Goal: Task Accomplishment & Management: Complete application form

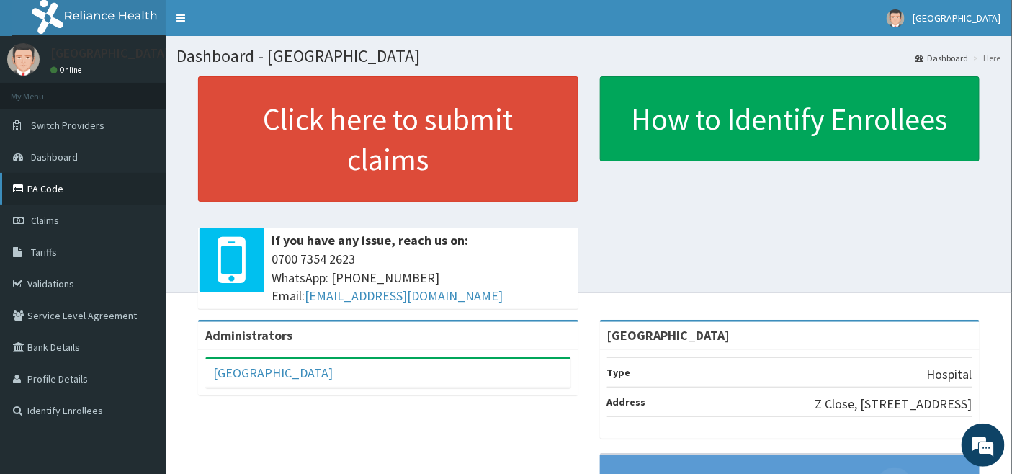
click at [47, 187] on link "PA Code" at bounding box center [83, 189] width 166 height 32
click at [49, 215] on span "Claims" at bounding box center [45, 220] width 28 height 13
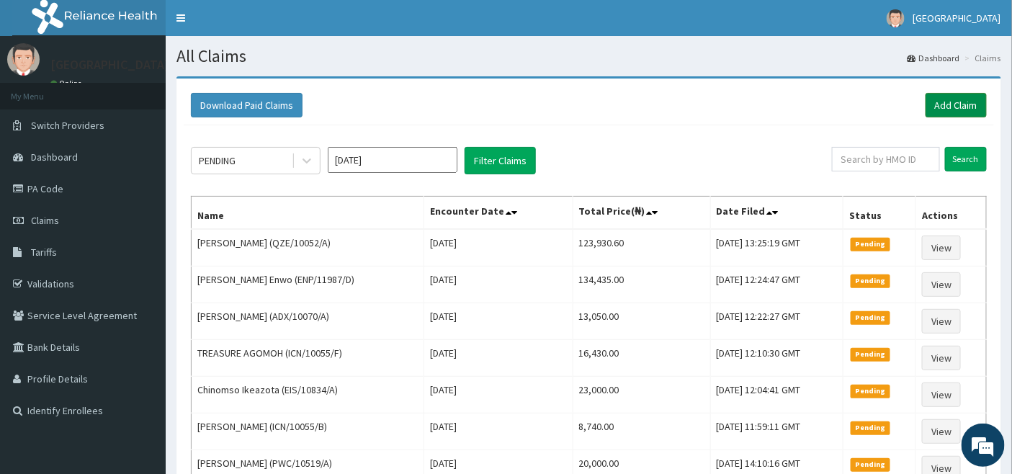
click at [953, 104] on link "Add Claim" at bounding box center [955, 105] width 61 height 24
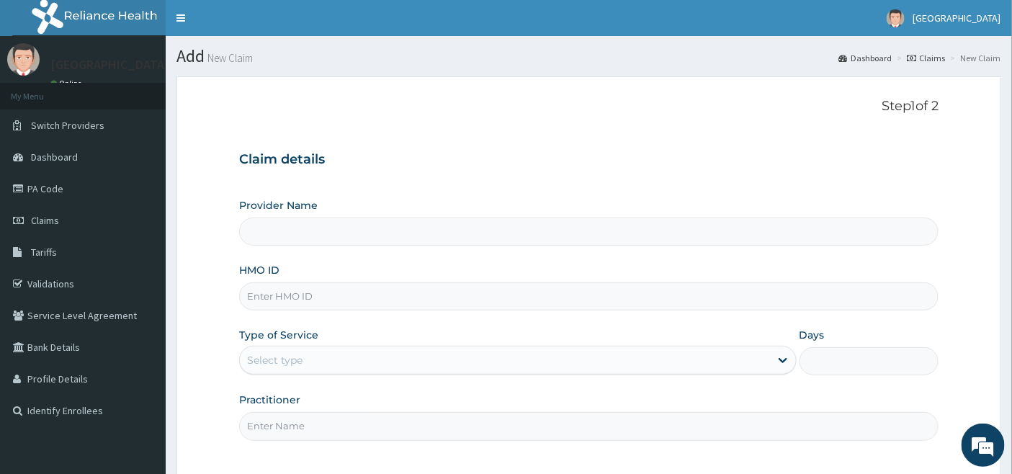
type input "[GEOGRAPHIC_DATA]"
click at [305, 288] on input "HMO ID" at bounding box center [589, 296] width 700 height 28
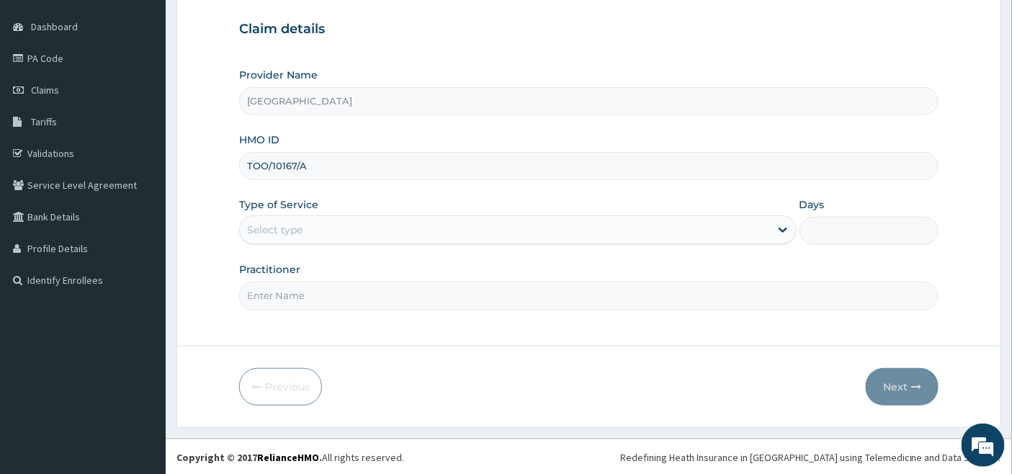
scroll to position [132, 0]
type input "TOO/10167/A"
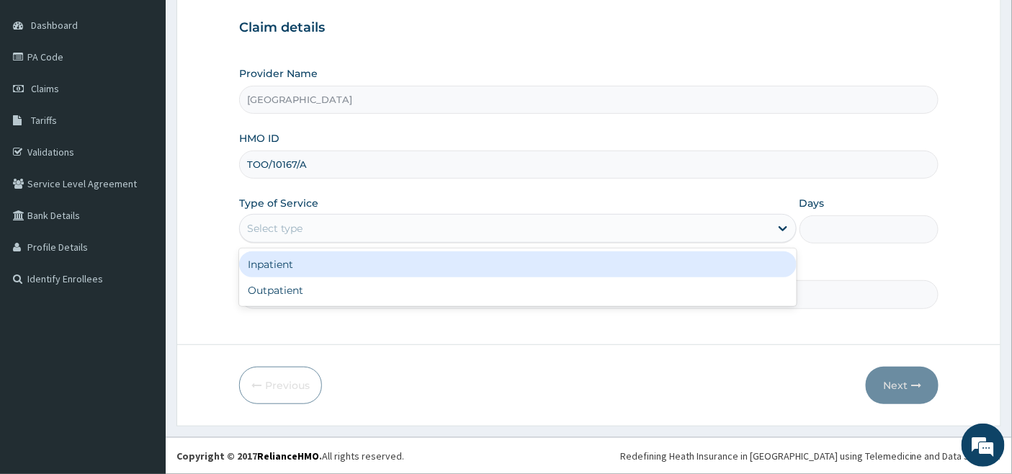
click at [310, 230] on div "Select type" at bounding box center [505, 228] width 530 height 23
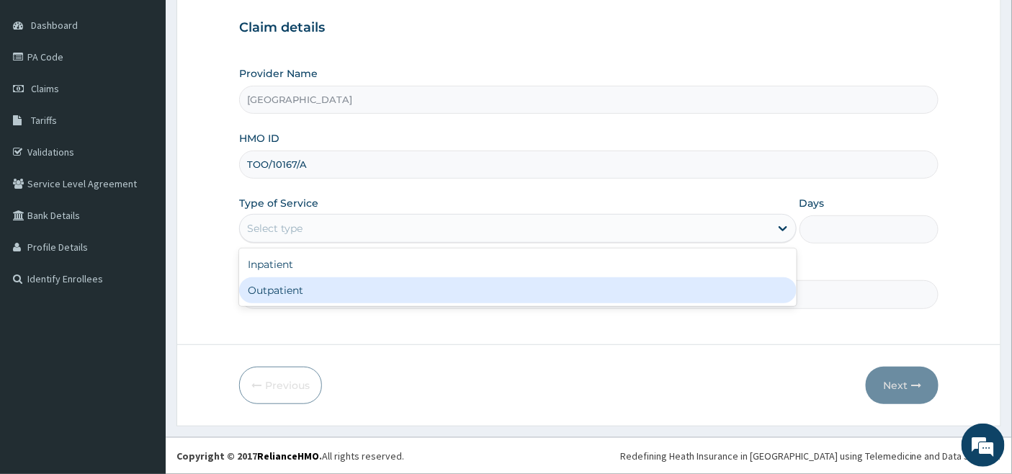
click at [294, 282] on div "Outpatient" at bounding box center [517, 290] width 557 height 26
type input "1"
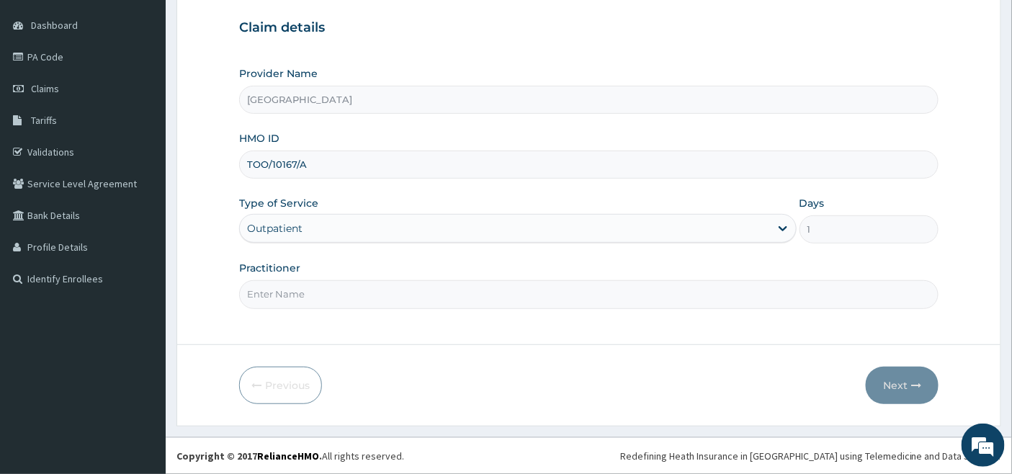
click at [286, 299] on input "Practitioner" at bounding box center [589, 294] width 700 height 28
type input "DR UDOH"
click at [894, 384] on button "Next" at bounding box center [902, 385] width 73 height 37
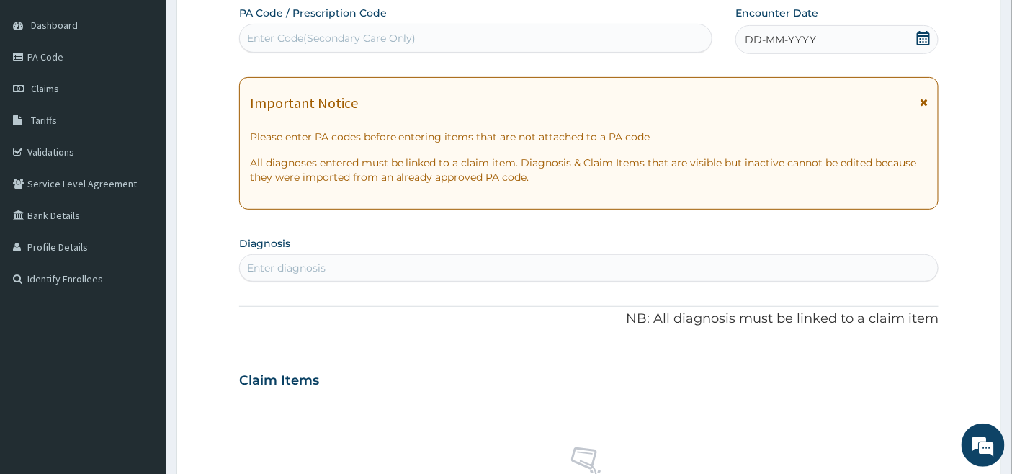
click at [433, 33] on div "Enter Code(Secondary Care Only)" at bounding box center [476, 38] width 472 height 23
paste input "PA/883B9D"
type input "PA/883B9D"
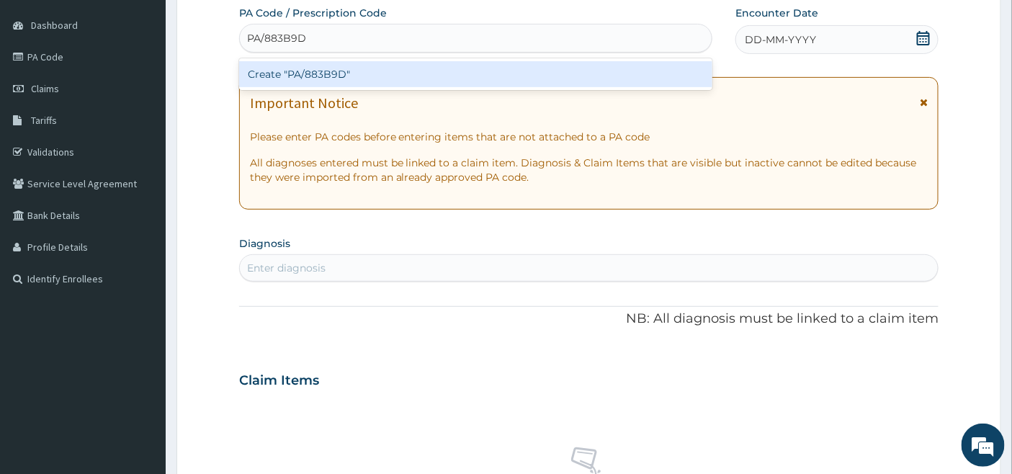
click at [325, 67] on div "Create "PA/883B9D"" at bounding box center [476, 74] width 474 height 26
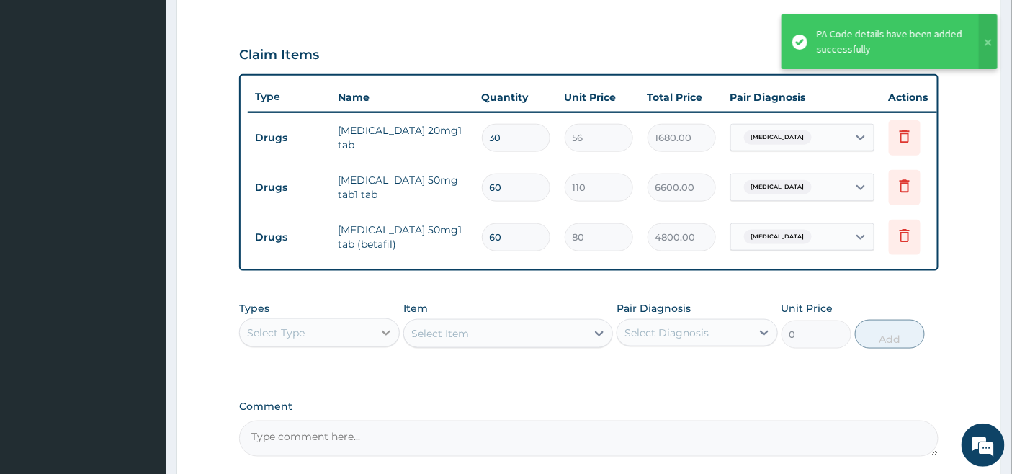
scroll to position [542, 0]
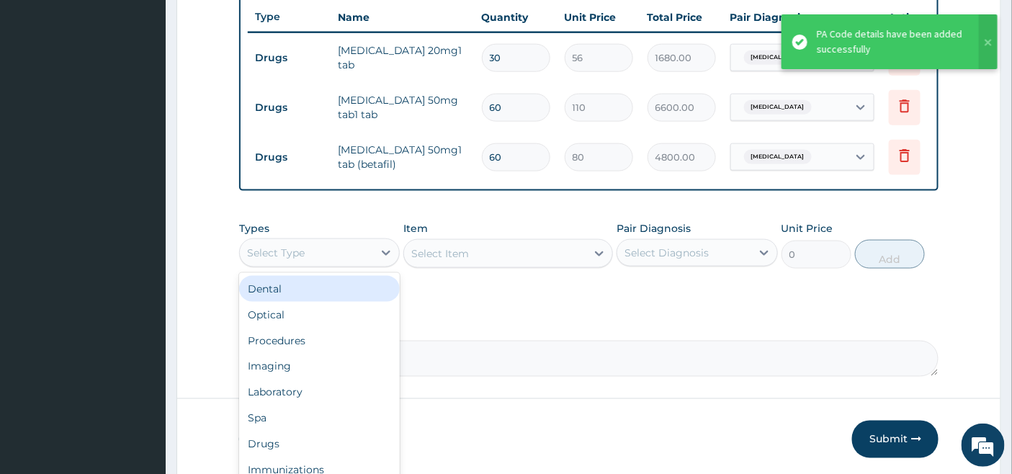
drag, startPoint x: 383, startPoint y: 258, endPoint x: 369, endPoint y: 271, distance: 18.8
click at [382, 259] on icon at bounding box center [386, 253] width 14 height 14
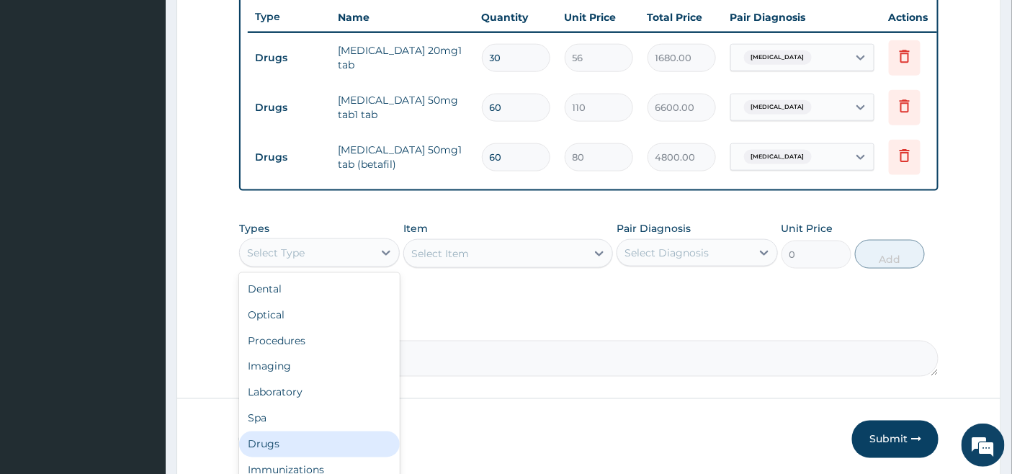
click at [277, 454] on div "Drugs" at bounding box center [319, 444] width 161 height 26
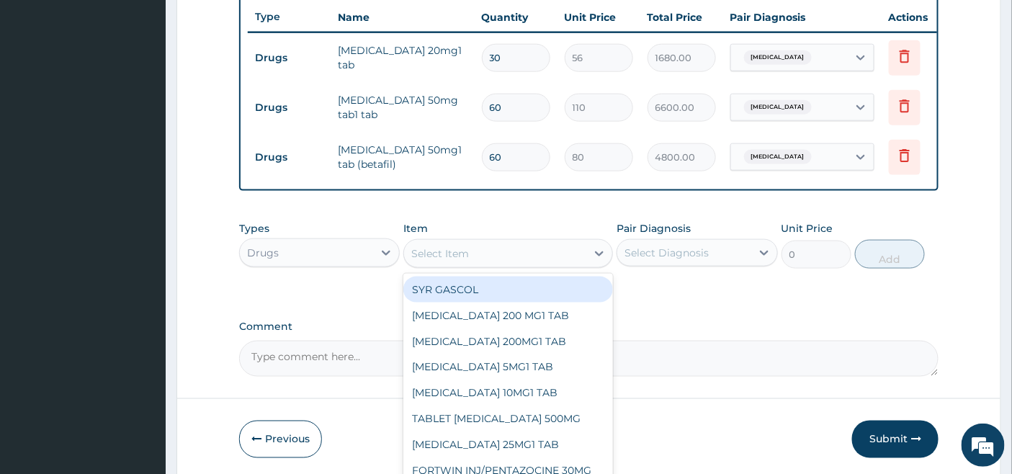
click at [550, 264] on div "Select Item" at bounding box center [495, 253] width 182 height 23
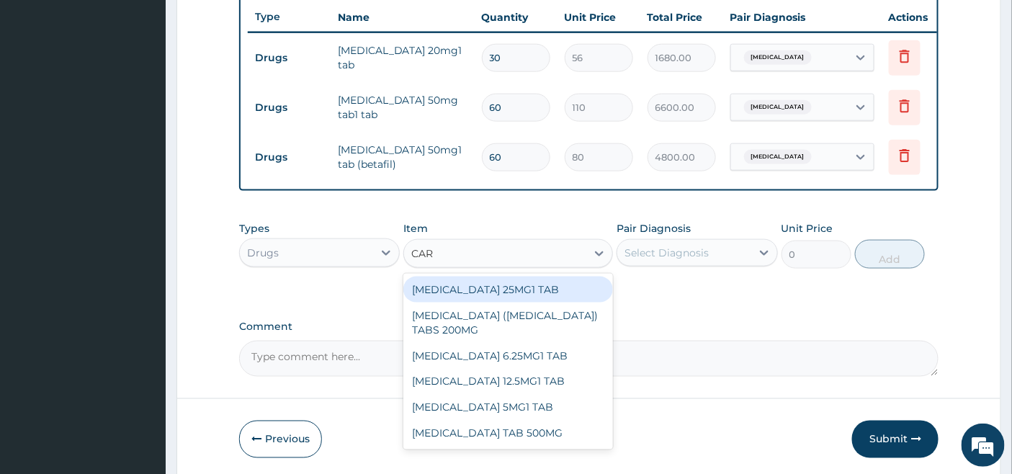
type input "CARB"
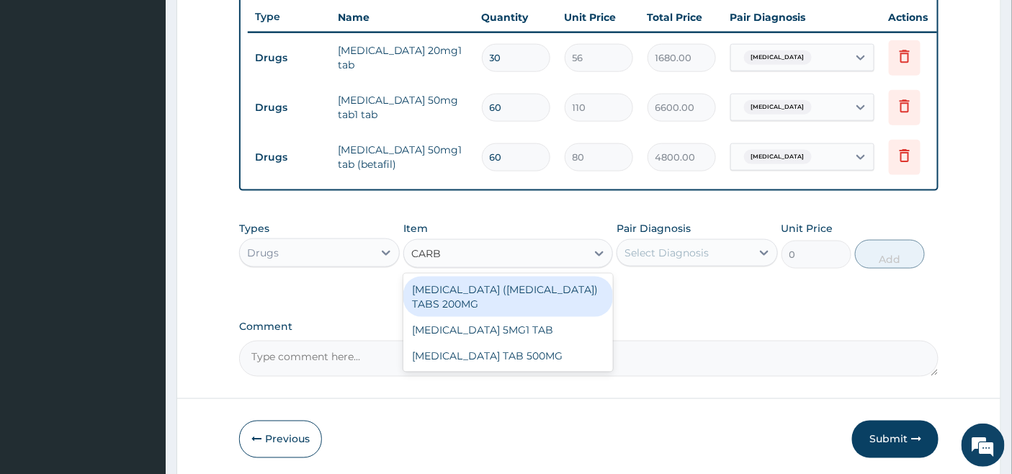
click at [519, 315] on div "CARBAMAZEPINE (TEGRETOL) TABS 200MG" at bounding box center [508, 297] width 210 height 40
type input "150"
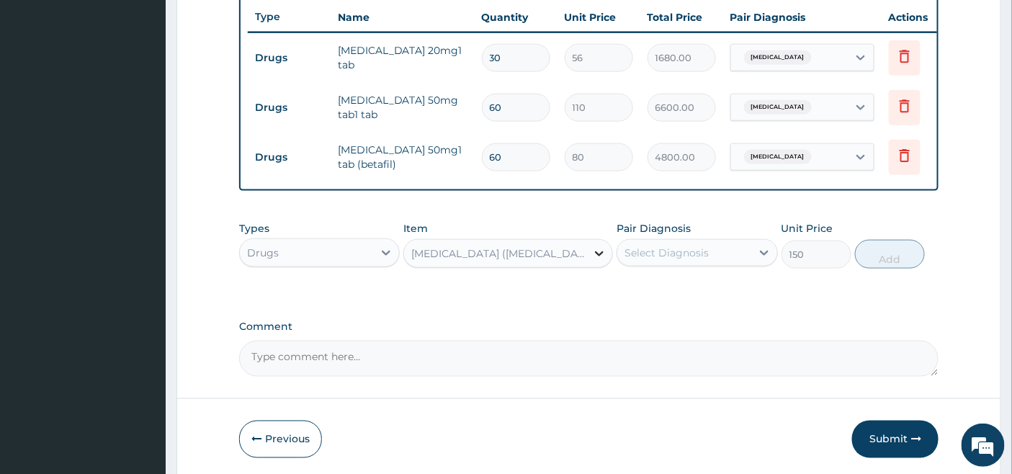
click at [587, 265] on div at bounding box center [599, 254] width 26 height 26
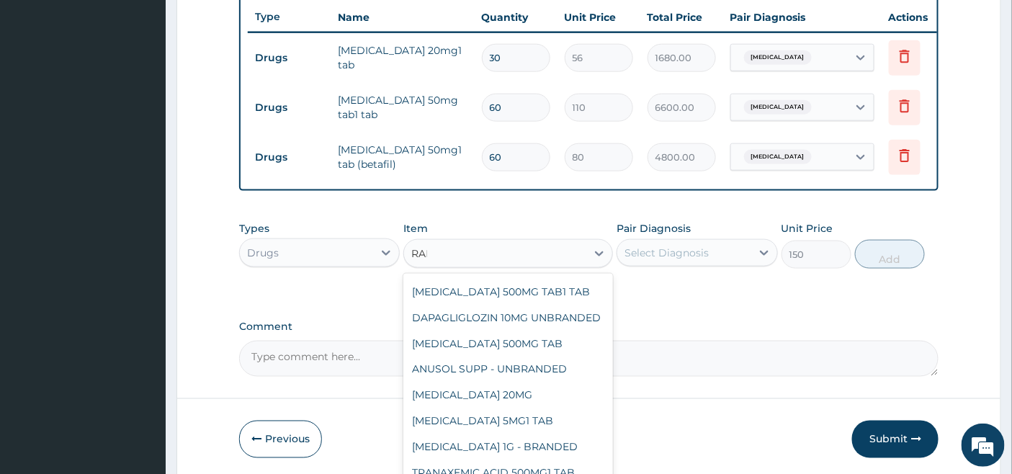
scroll to position [0, 0]
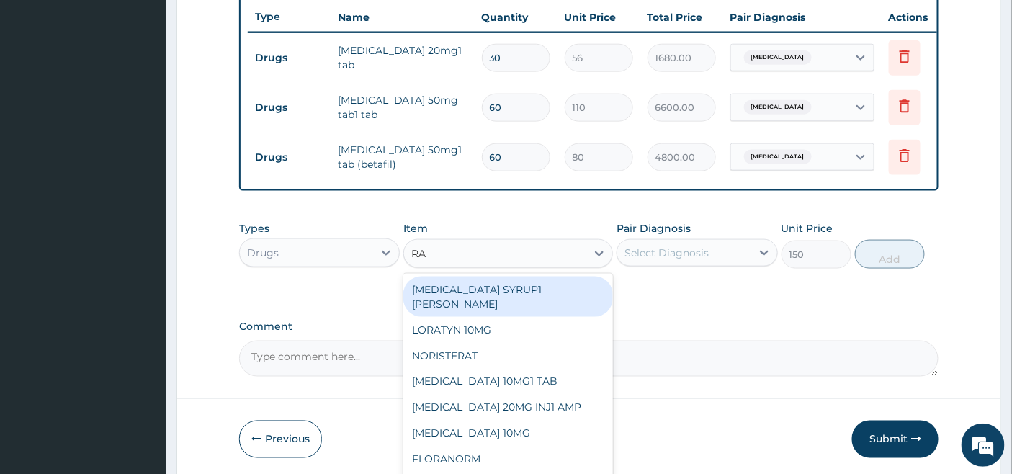
type input "RAB"
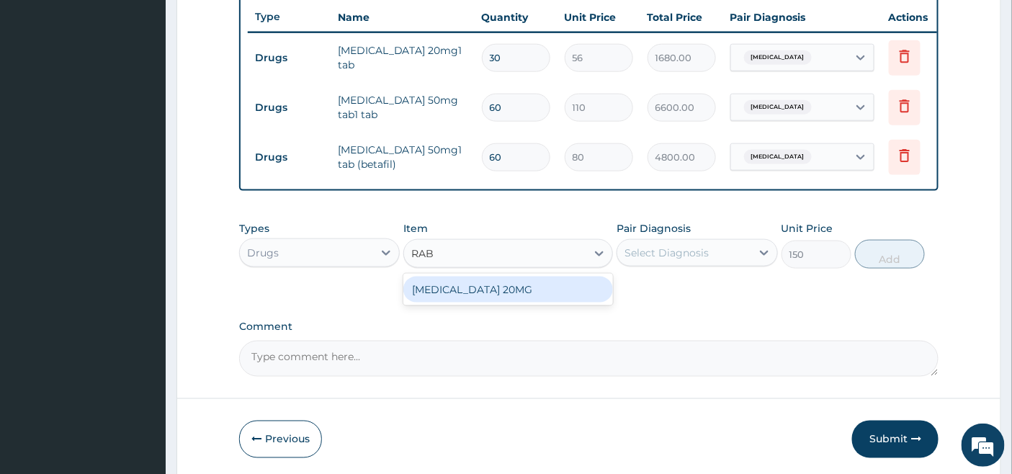
click at [560, 295] on div "RABEPRAZOLE 20MG" at bounding box center [508, 290] width 210 height 26
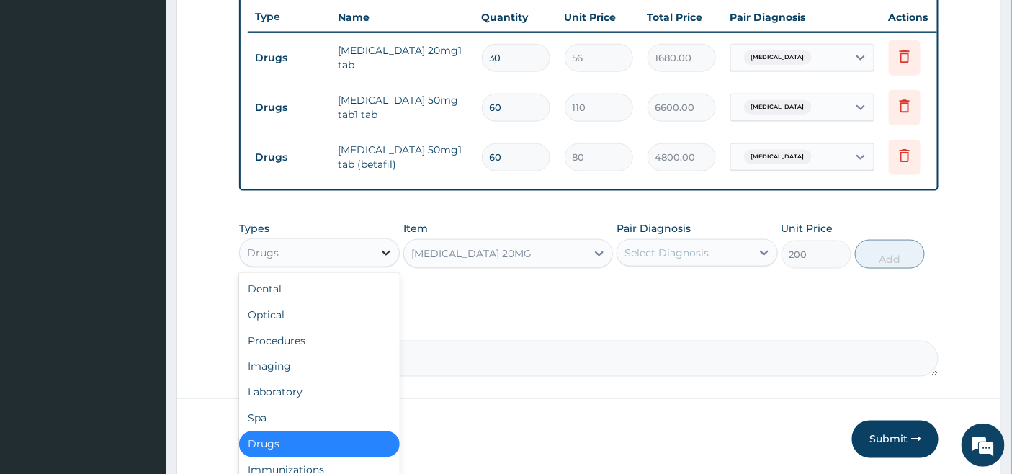
click at [373, 262] on div at bounding box center [386, 253] width 26 height 26
click at [313, 346] on div "Procedures" at bounding box center [319, 341] width 161 height 26
type input "0"
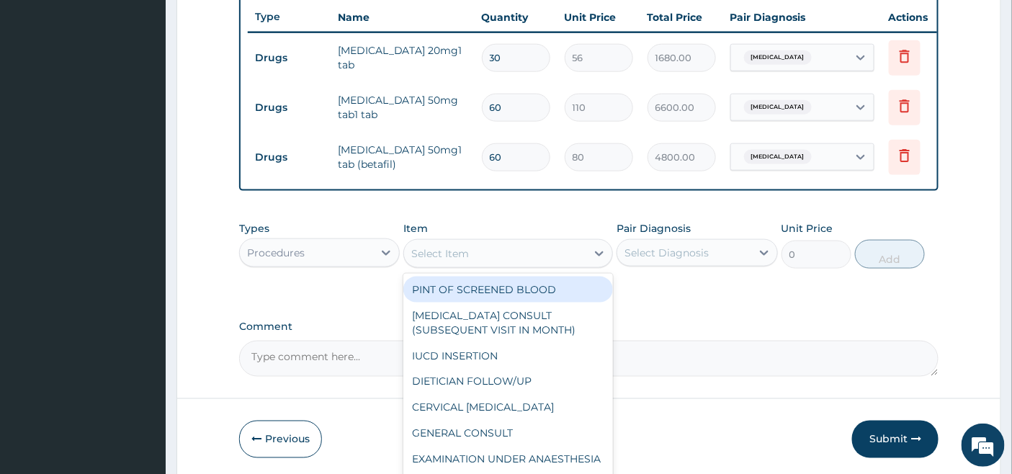
click at [567, 264] on div "Select Item" at bounding box center [495, 253] width 182 height 23
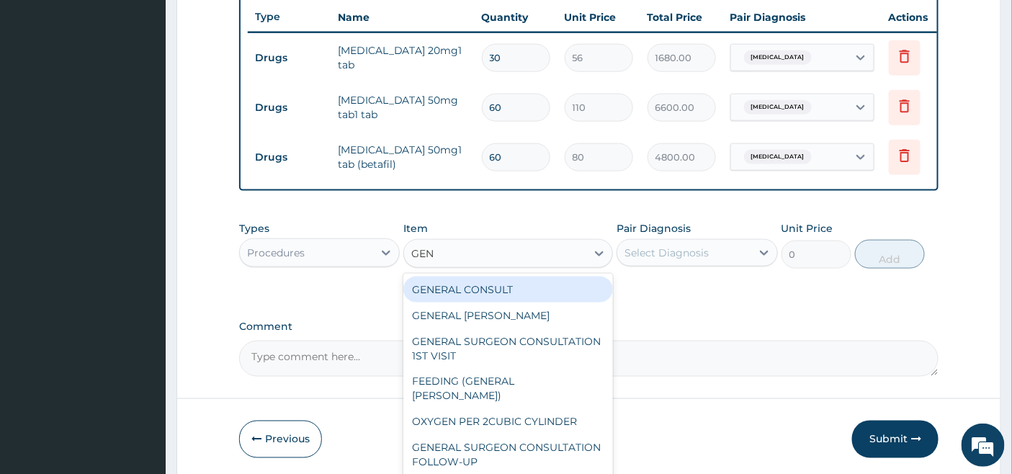
type input "GENE"
click at [581, 293] on div "GENERAL CONSULT" at bounding box center [508, 290] width 210 height 26
type input "5000"
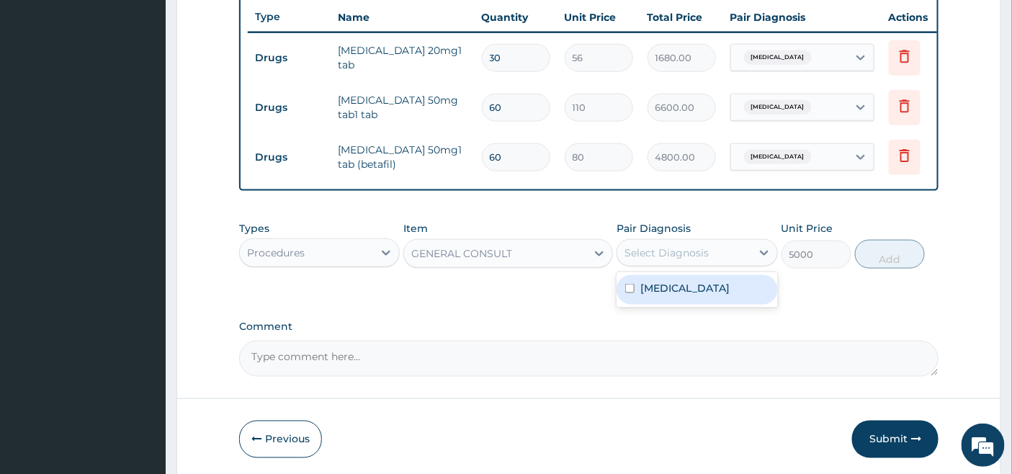
click at [674, 264] on div "Select Diagnosis" at bounding box center [683, 252] width 133 height 23
click at [671, 295] on label "Benign hypertension" at bounding box center [684, 288] width 89 height 14
checkbox input "true"
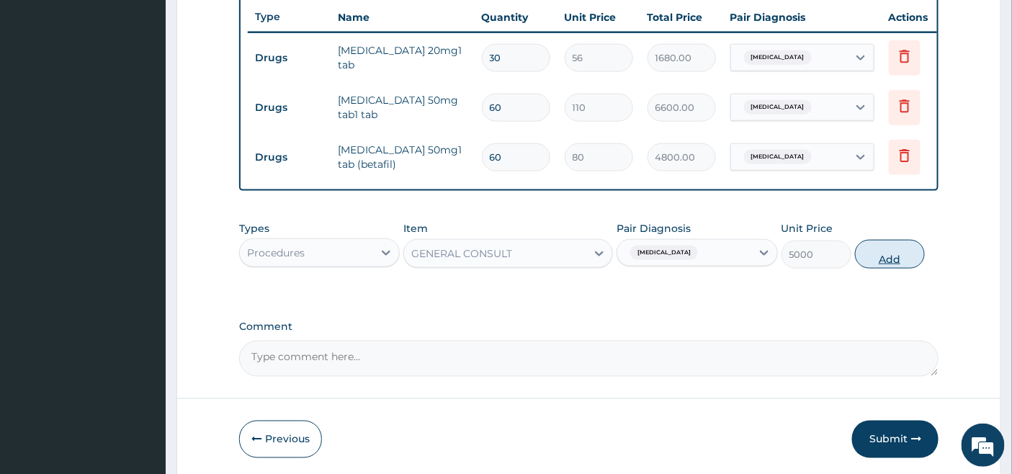
click at [901, 267] on button "Add" at bounding box center [890, 254] width 70 height 29
type input "0"
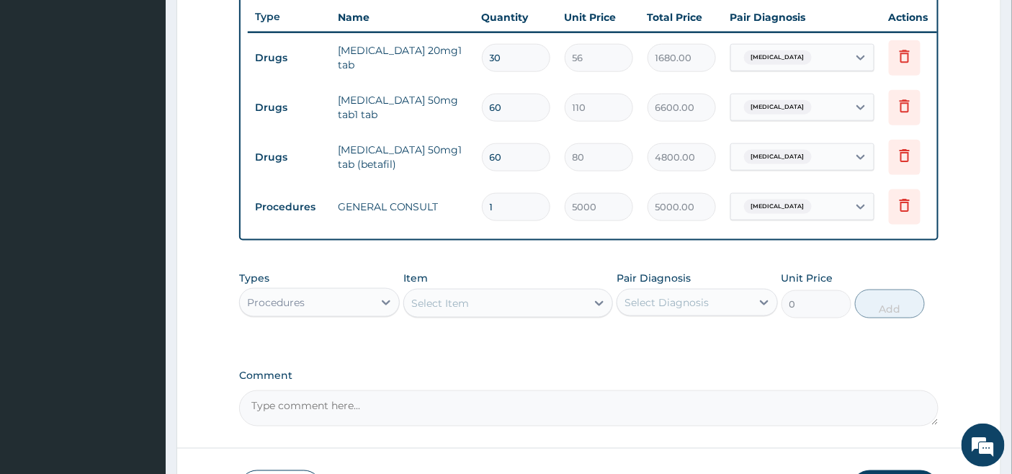
drag, startPoint x: 504, startPoint y: 160, endPoint x: 485, endPoint y: 161, distance: 18.7
click at [485, 161] on input "60" at bounding box center [516, 157] width 68 height 28
type input "3"
type input "240.00"
type input "30"
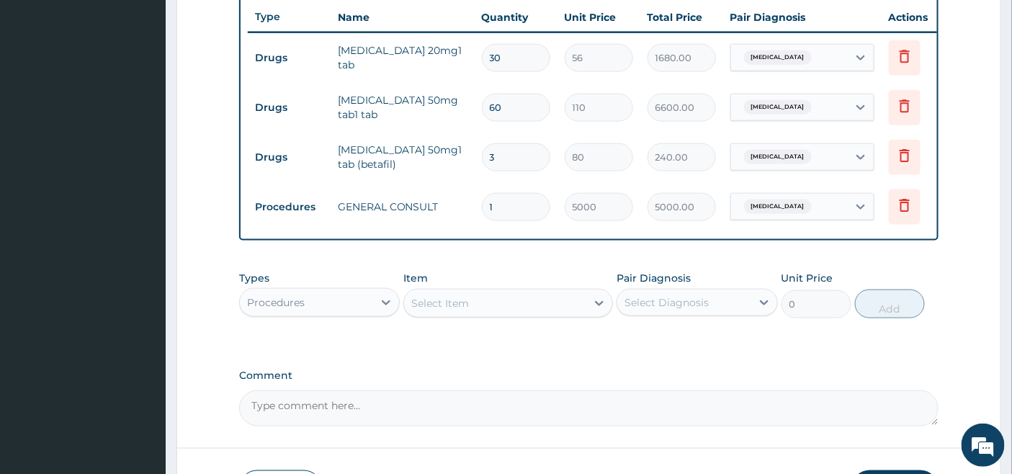
type input "2400.00"
type input "30"
drag, startPoint x: 503, startPoint y: 102, endPoint x: 485, endPoint y: 106, distance: 17.7
click at [485, 106] on input "60" at bounding box center [516, 108] width 68 height 28
type input "3"
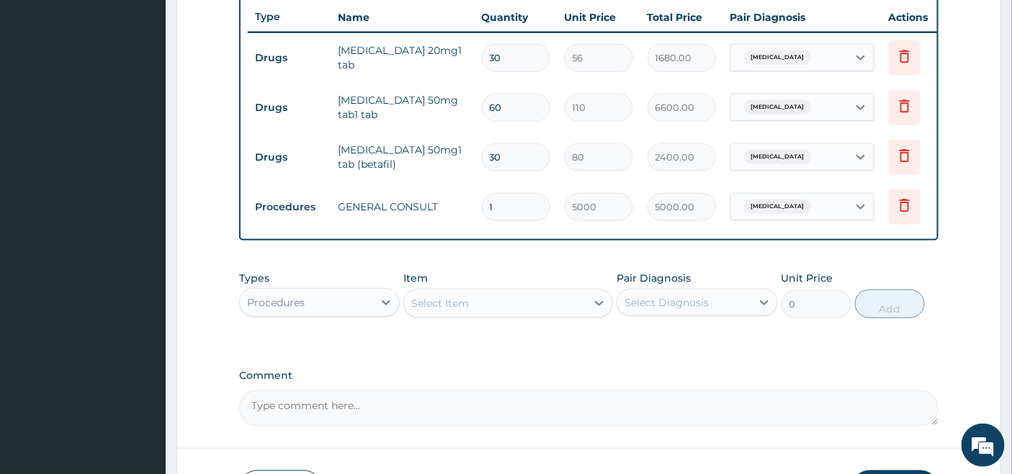
type input "330.00"
type input "30"
type input "3300.00"
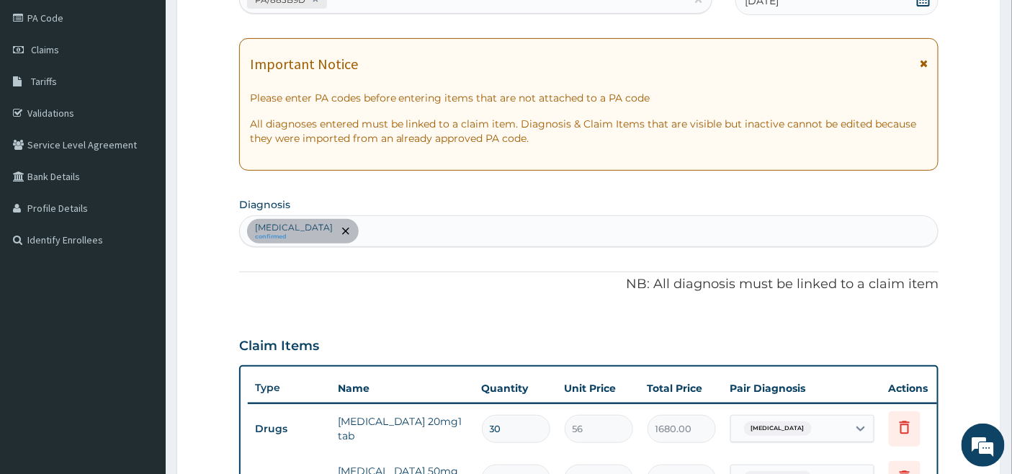
scroll to position [141, 0]
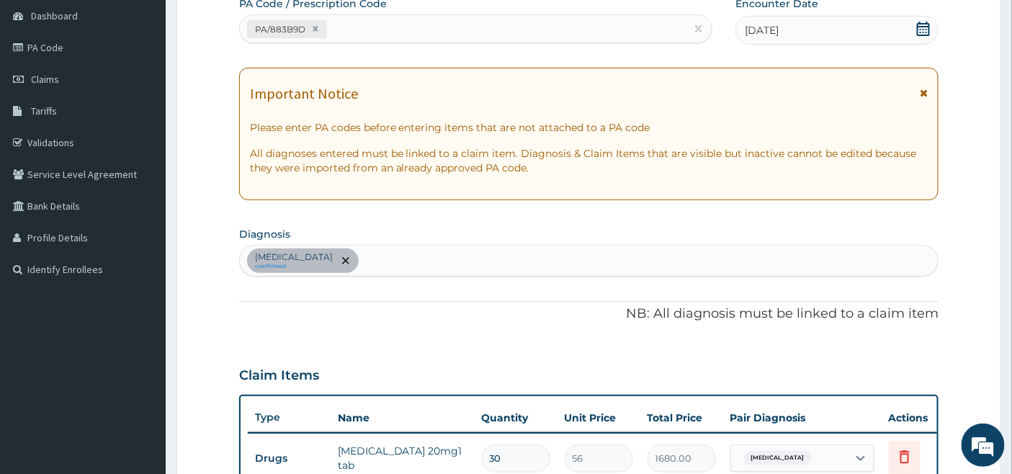
type input "30"
click at [433, 252] on div "Benign hypertension confirmed" at bounding box center [589, 261] width 699 height 30
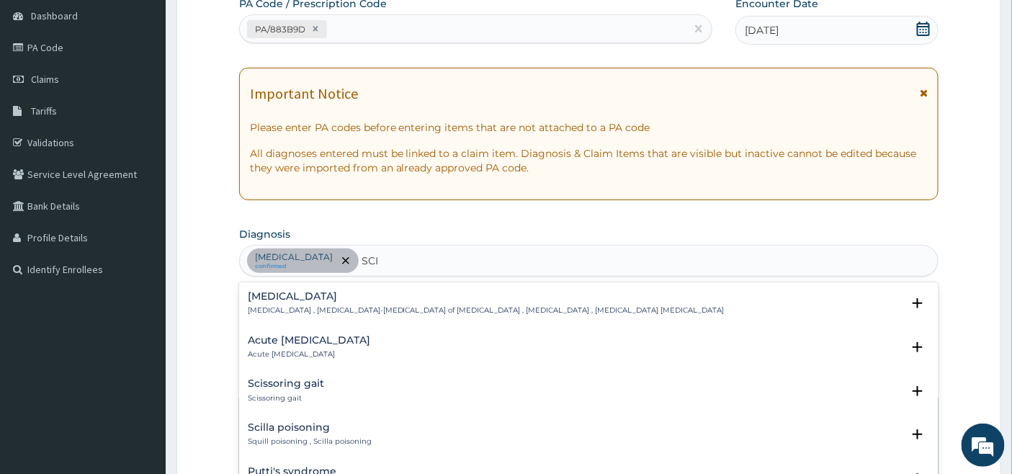
type input "SCIA"
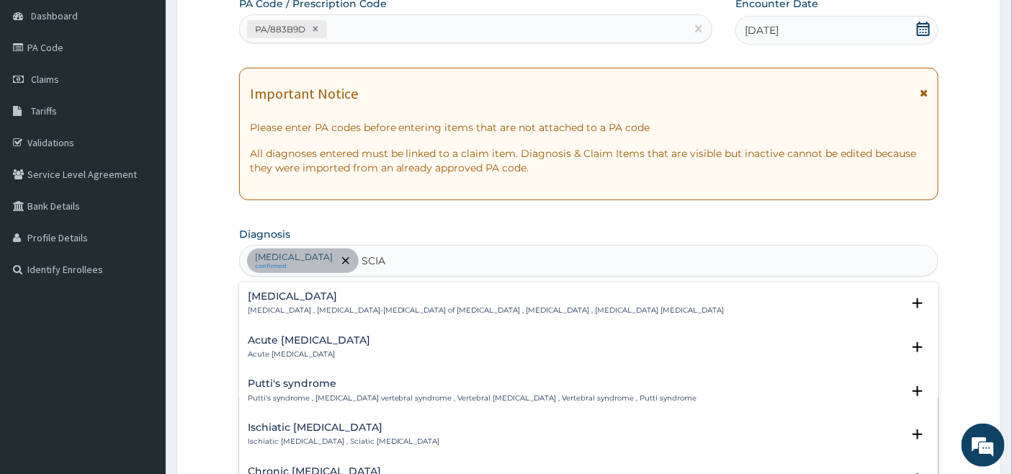
click at [264, 295] on h4 "Sciatica" at bounding box center [486, 296] width 477 height 11
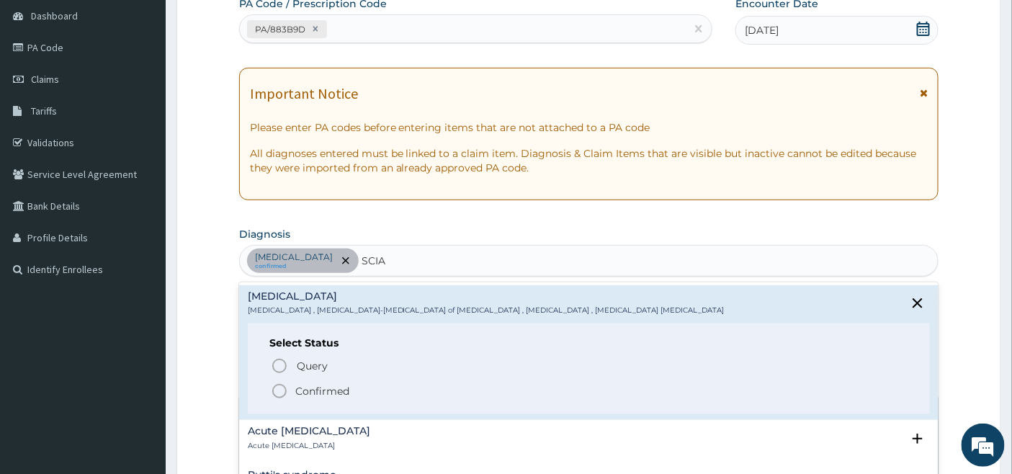
click at [278, 385] on icon "status option filled" at bounding box center [279, 390] width 17 height 17
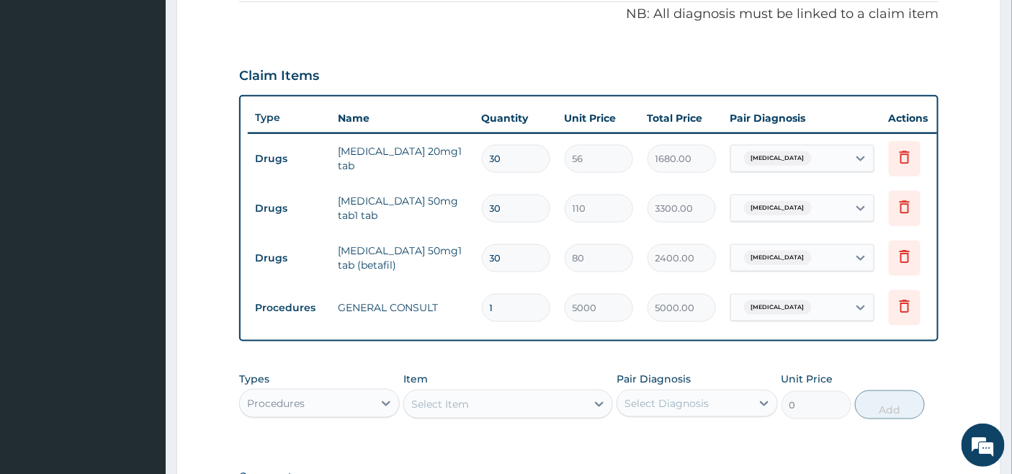
scroll to position [462, 0]
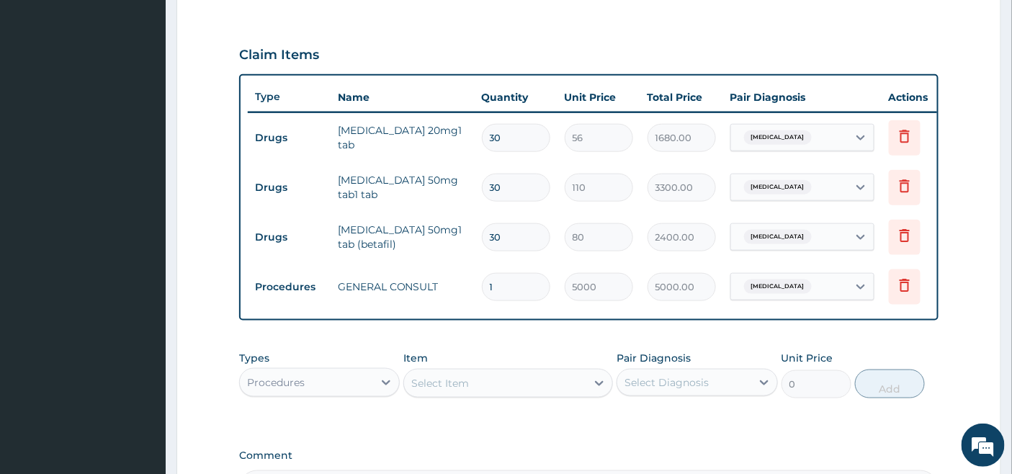
click at [362, 387] on div "Procedures" at bounding box center [306, 382] width 133 height 23
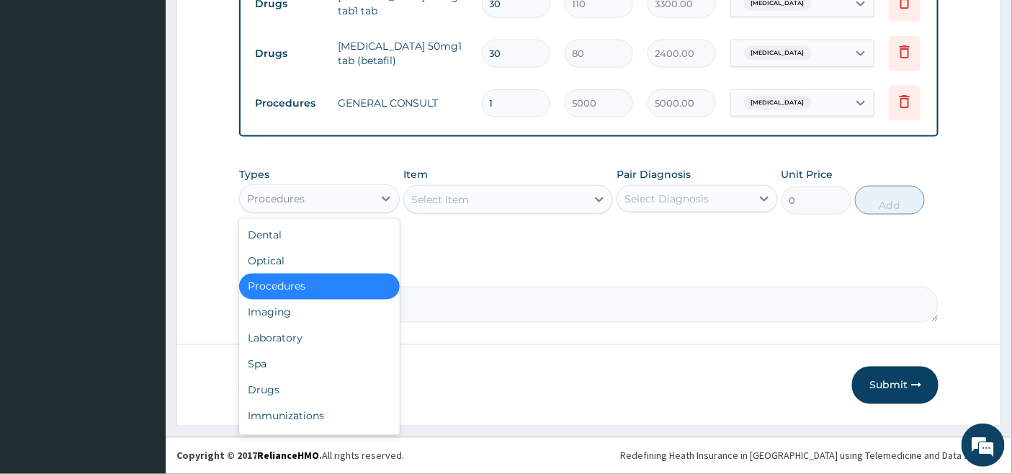
scroll to position [657, 0]
click at [268, 394] on div "Drugs" at bounding box center [319, 390] width 161 height 26
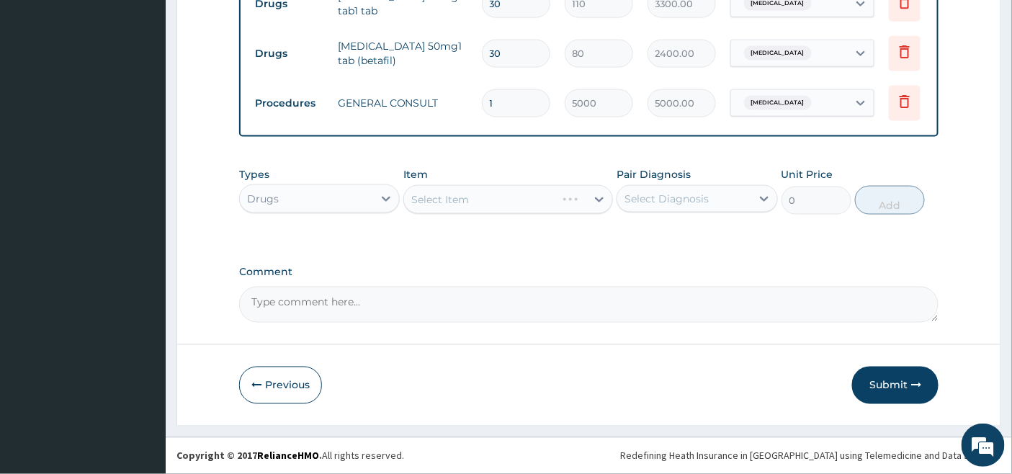
click at [512, 197] on div "Select Item" at bounding box center [508, 199] width 210 height 29
click at [558, 202] on div "Select Item" at bounding box center [508, 199] width 210 height 29
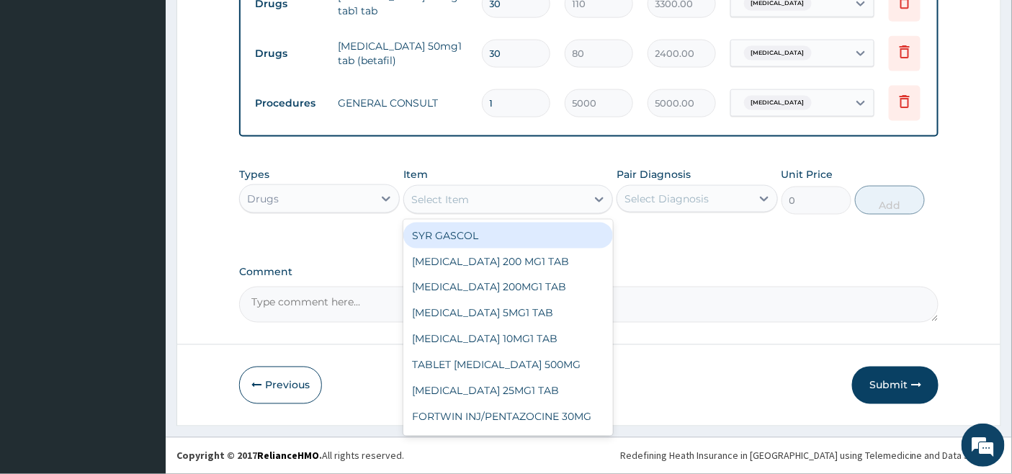
click at [534, 197] on div "Select Item" at bounding box center [495, 199] width 182 height 23
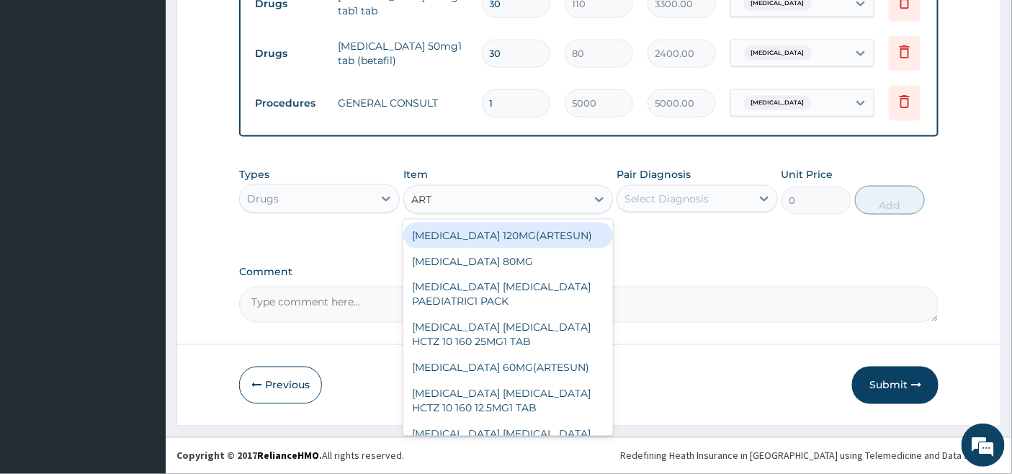
type input "ARTH"
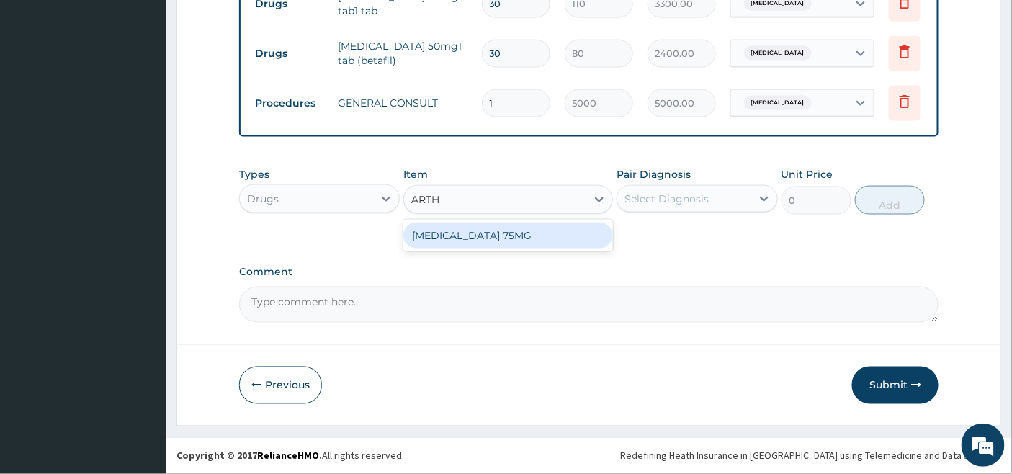
click at [542, 234] on div "ARTHROTEC 75MG" at bounding box center [508, 236] width 210 height 26
type input "360"
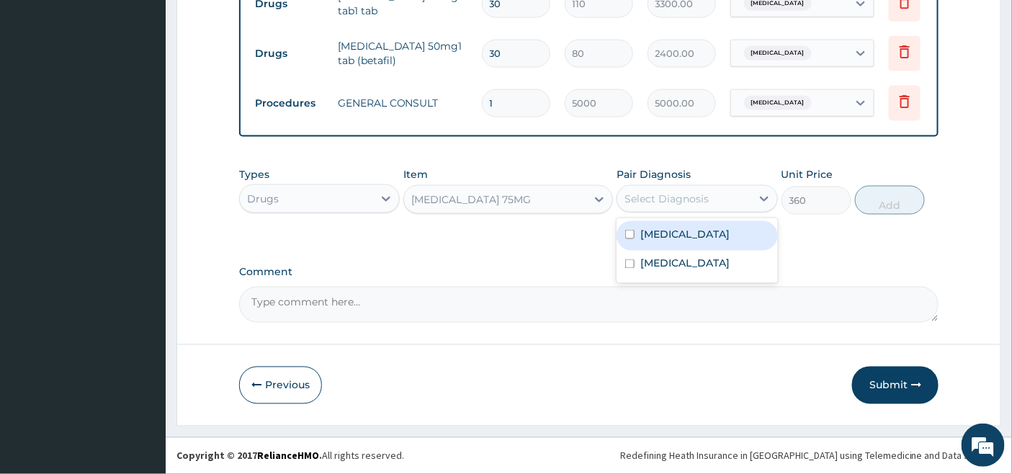
click at [641, 196] on div "Select Diagnosis" at bounding box center [666, 199] width 84 height 14
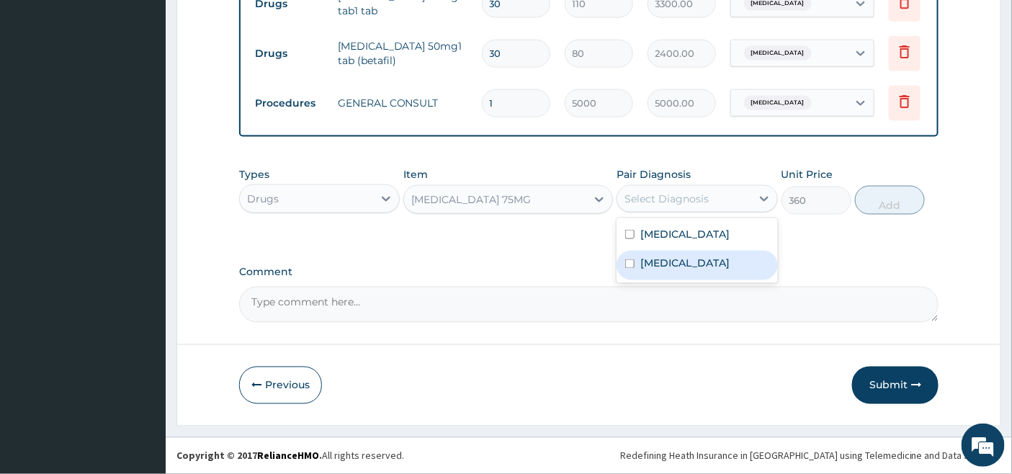
click at [631, 261] on input "checkbox" at bounding box center [629, 263] width 9 height 9
checkbox input "true"
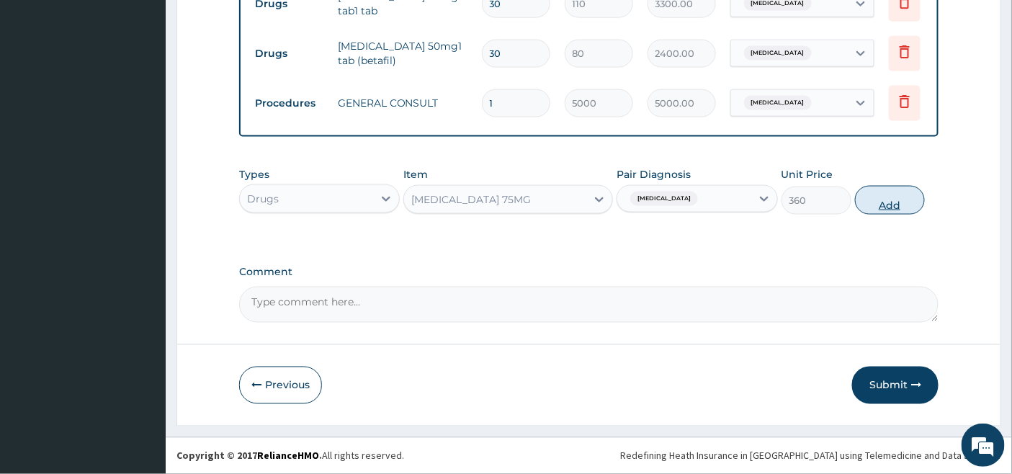
click at [879, 202] on button "Add" at bounding box center [890, 200] width 70 height 29
type input "0"
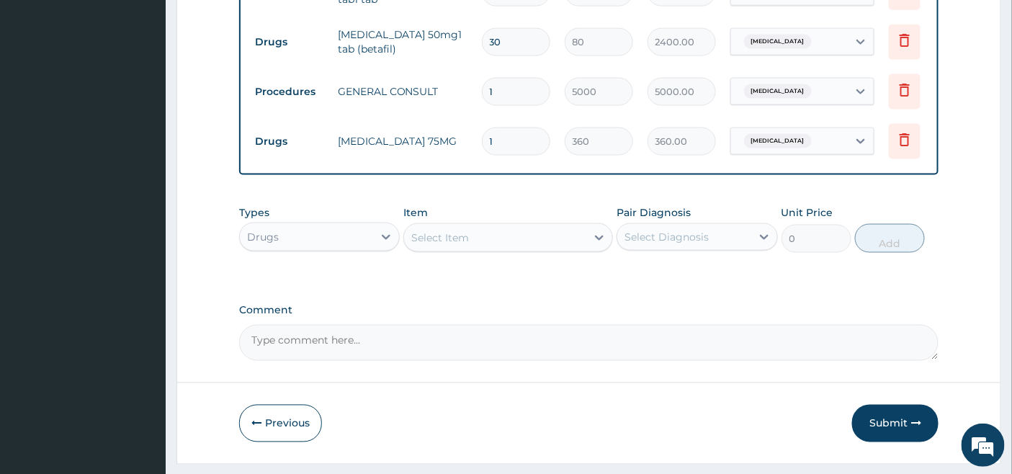
type input "11"
type input "3960.00"
type input "114"
type input "41040.00"
type input "11"
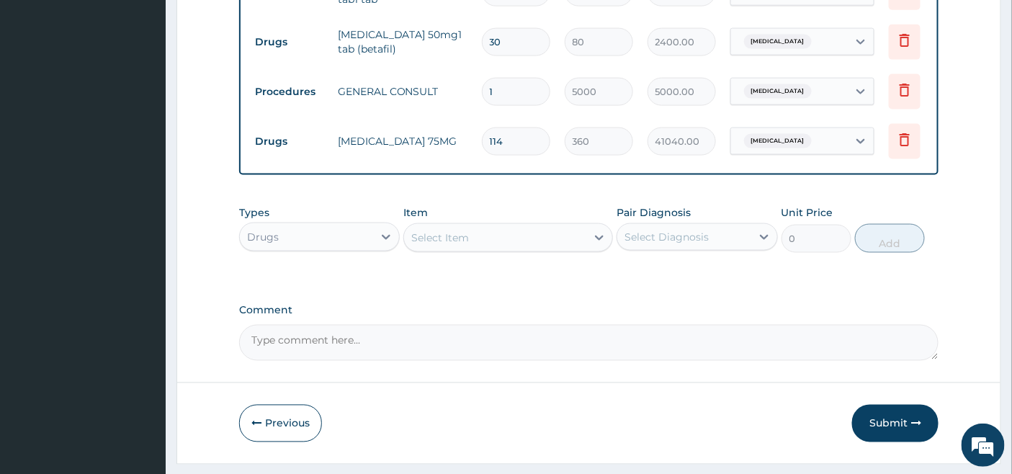
type input "3960.00"
type input "1"
type input "360.00"
type input "14"
type input "5040.00"
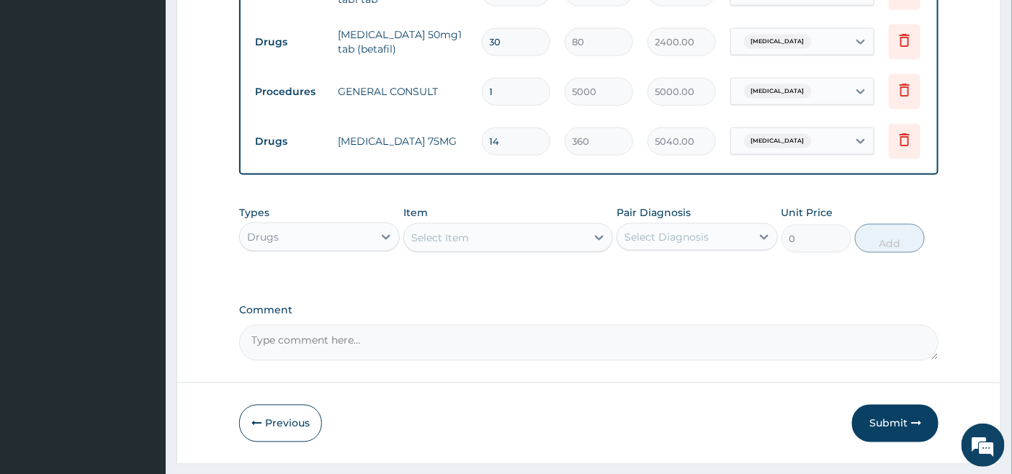
type input "1"
type input "360.00"
type input "10"
type input "3600.00"
type input "10"
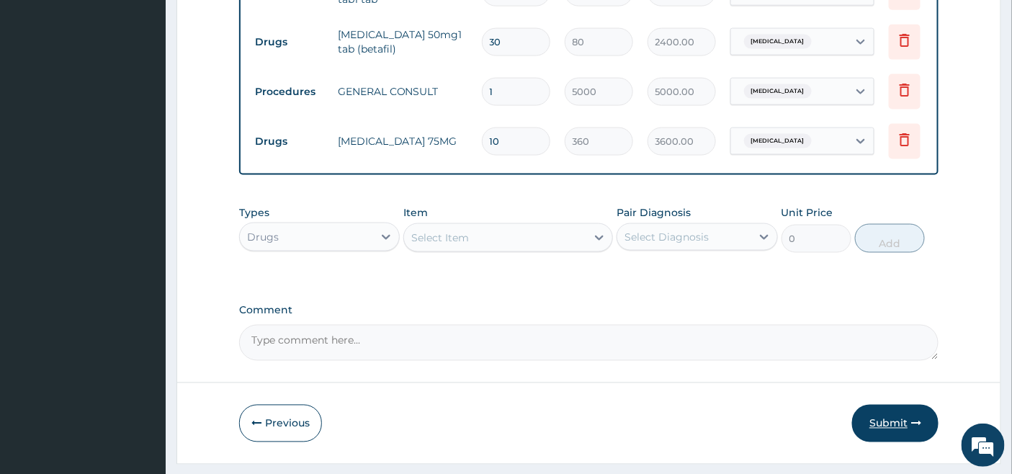
click at [883, 437] on button "Submit" at bounding box center [895, 423] width 86 height 37
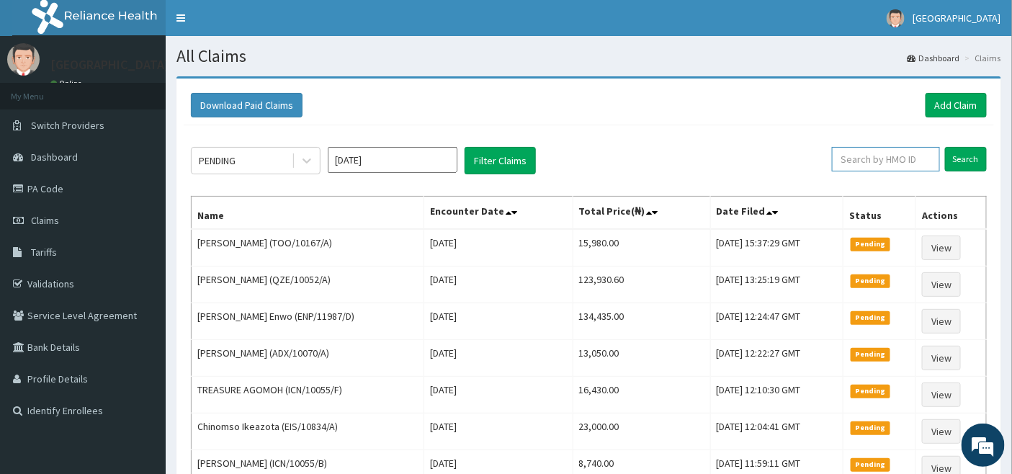
click at [899, 159] on input "text" at bounding box center [886, 159] width 108 height 24
click at [953, 106] on link "Add Claim" at bounding box center [955, 105] width 61 height 24
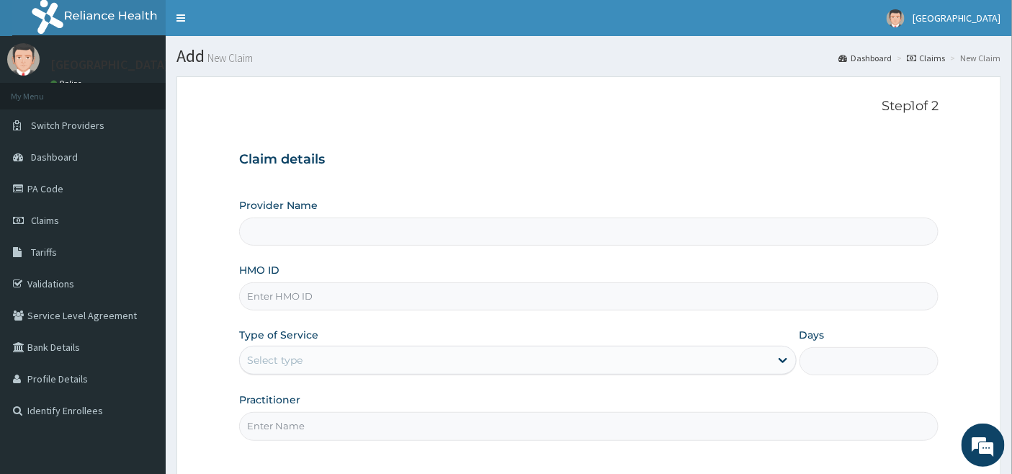
type input "[GEOGRAPHIC_DATA]"
click at [31, 217] on span "Claims" at bounding box center [45, 220] width 28 height 13
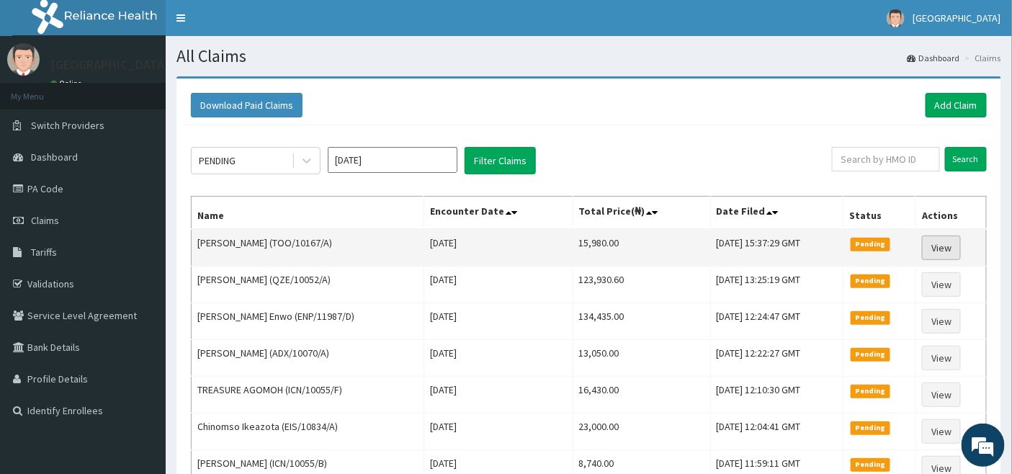
click at [958, 245] on link "View" at bounding box center [941, 247] width 39 height 24
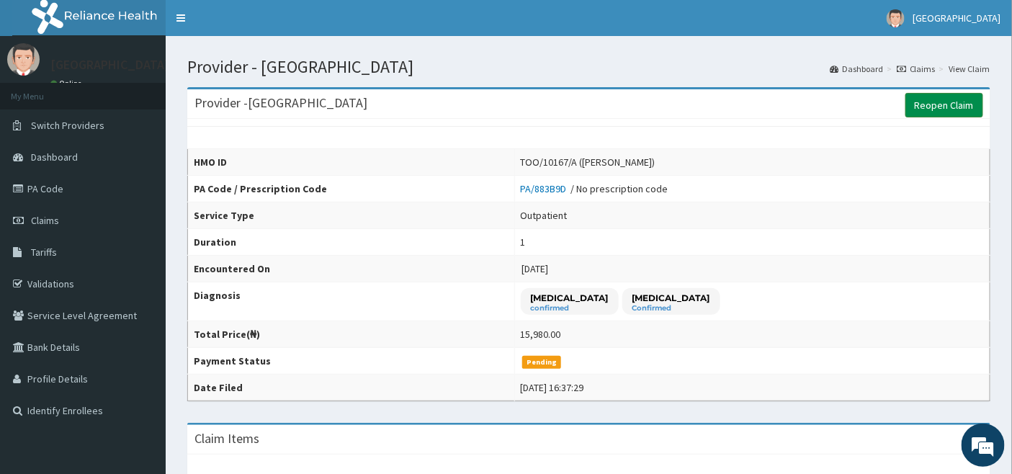
click at [951, 105] on link "Reopen Claim" at bounding box center [944, 105] width 78 height 24
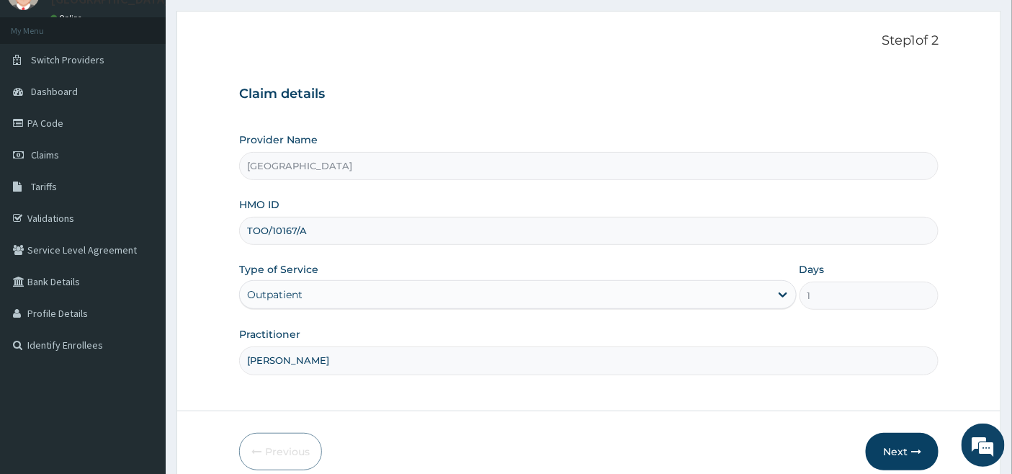
scroll to position [132, 0]
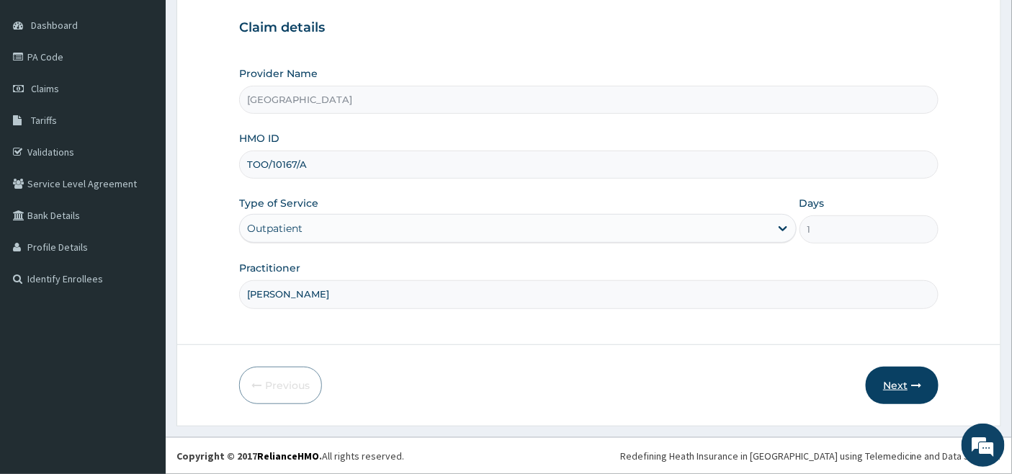
click at [896, 382] on button "Next" at bounding box center [902, 385] width 73 height 37
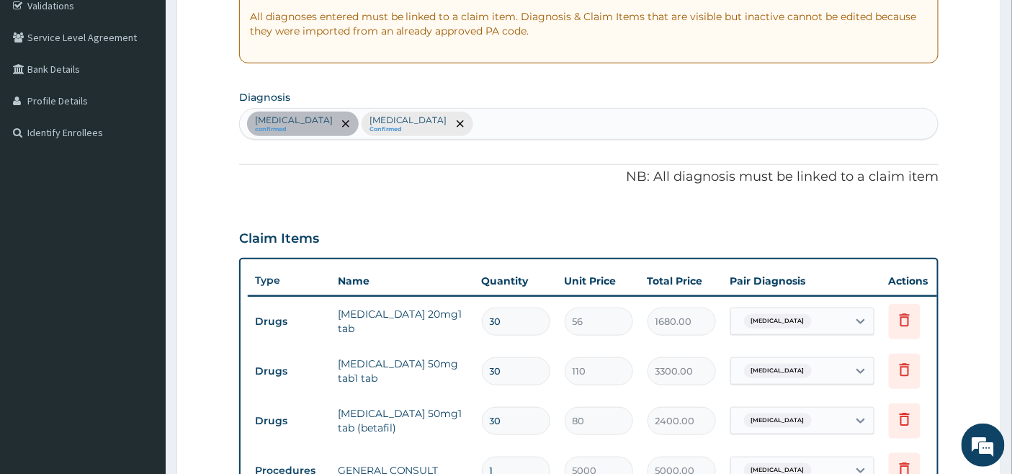
scroll to position [320, 0]
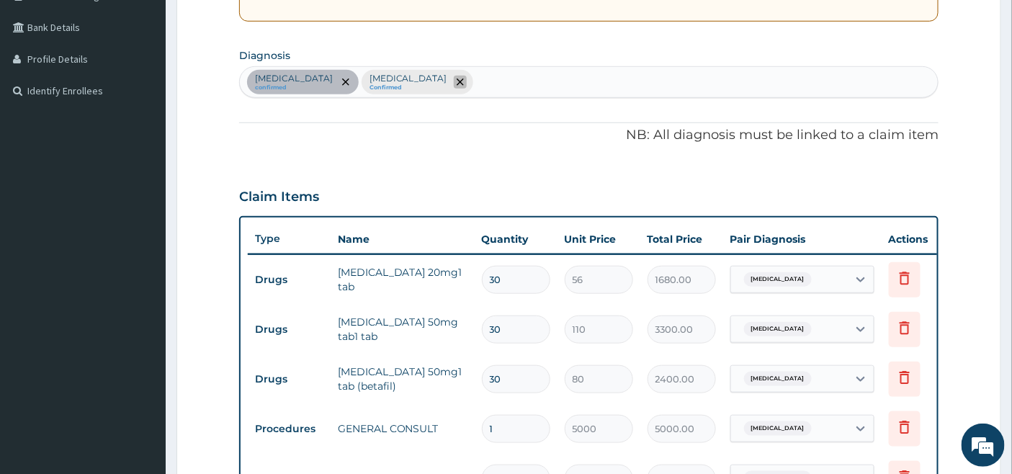
click at [457, 81] on icon "remove selection option" at bounding box center [460, 81] width 7 height 7
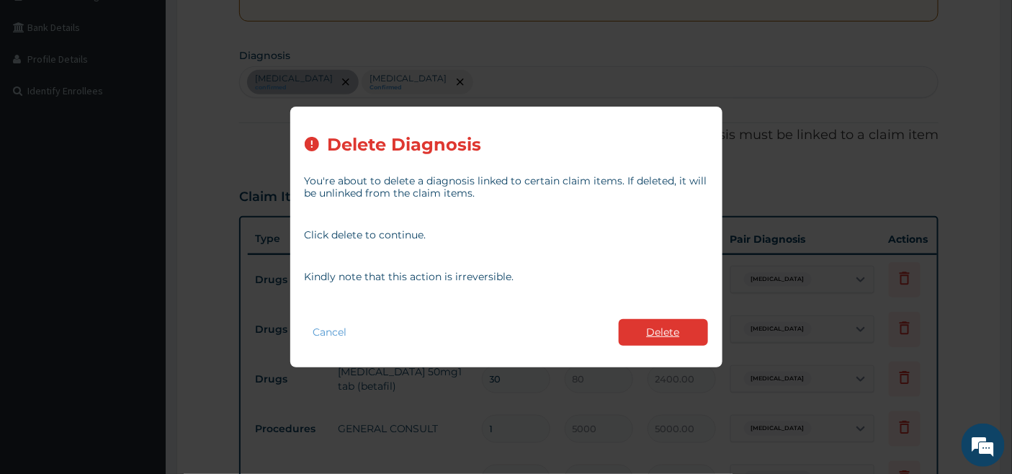
click at [675, 333] on button "Delete" at bounding box center [663, 332] width 89 height 27
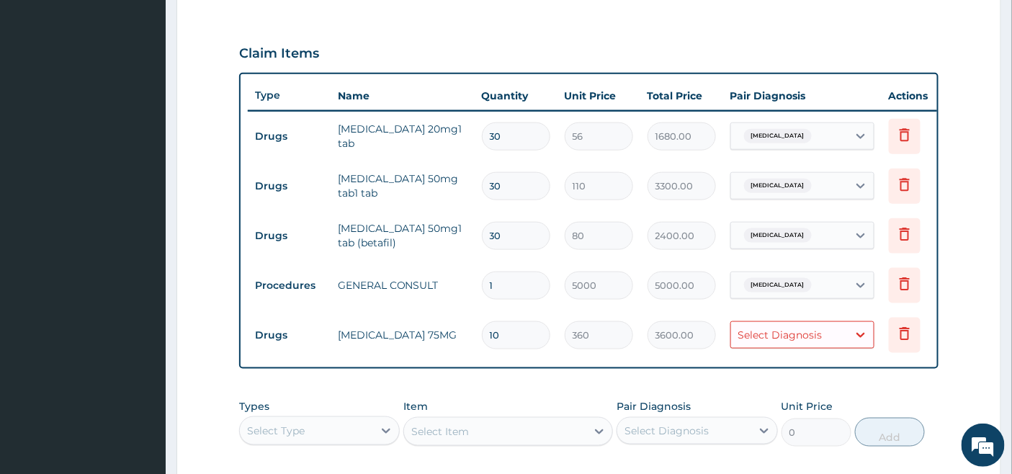
scroll to position [480, 0]
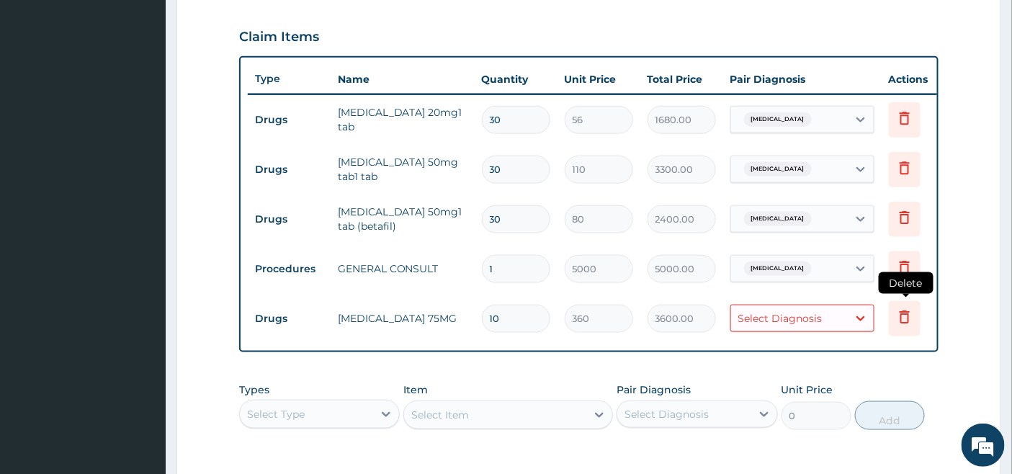
click at [902, 317] on icon at bounding box center [904, 316] width 17 height 17
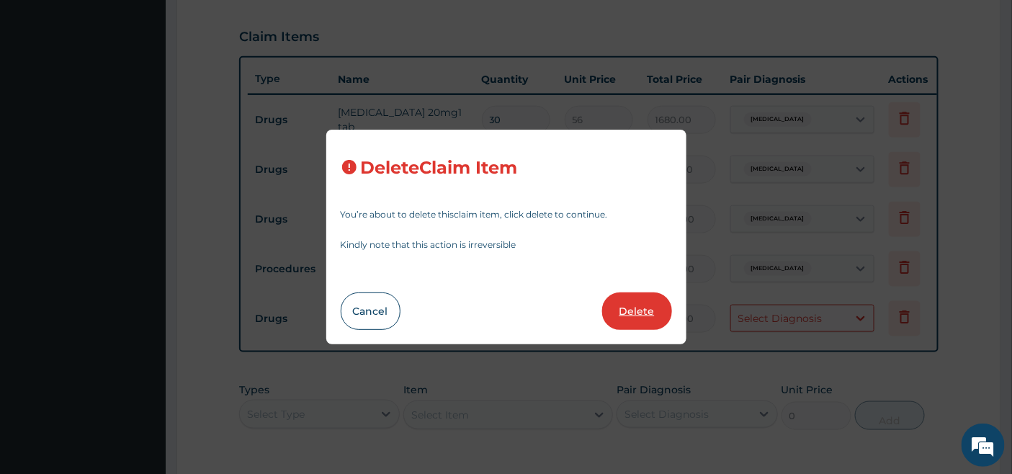
click at [626, 303] on button "Delete" at bounding box center [637, 310] width 70 height 37
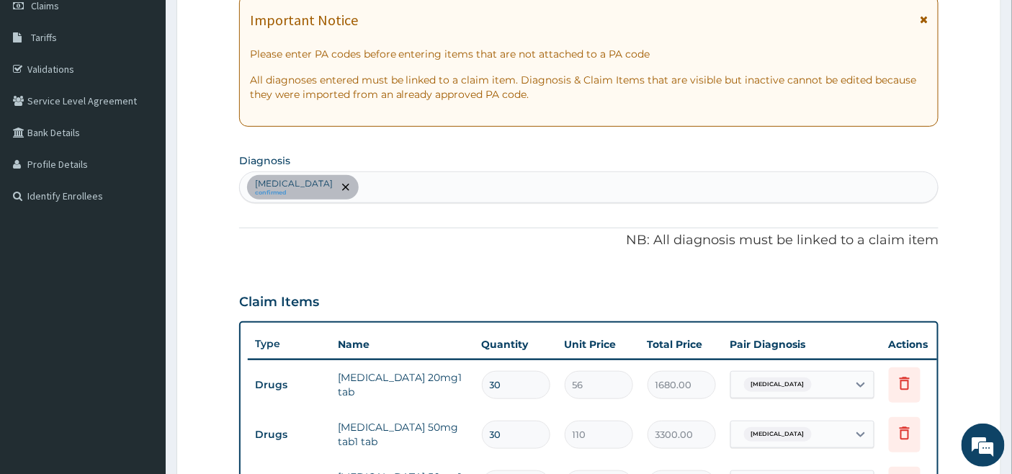
scroll to position [160, 0]
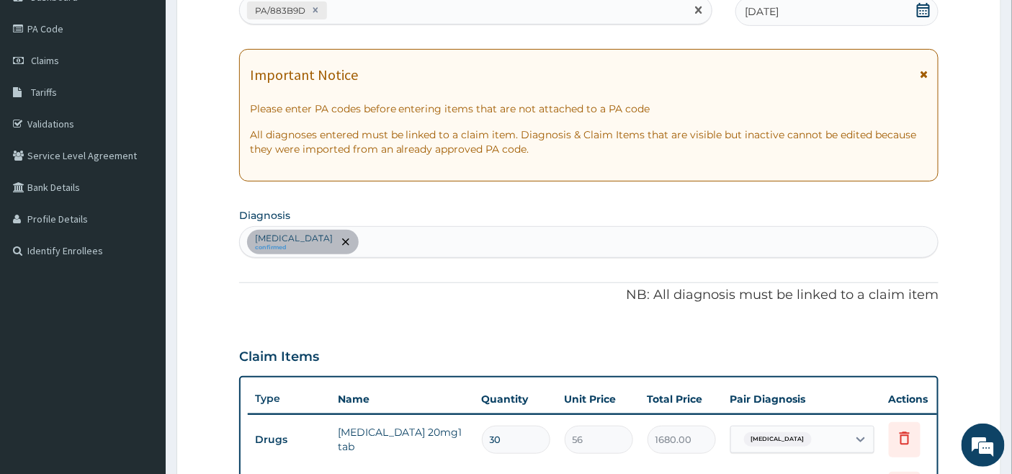
click at [410, 7] on div "PA/883B9D" at bounding box center [463, 11] width 446 height 24
paste input "PA/575111"
type input "PA/575111"
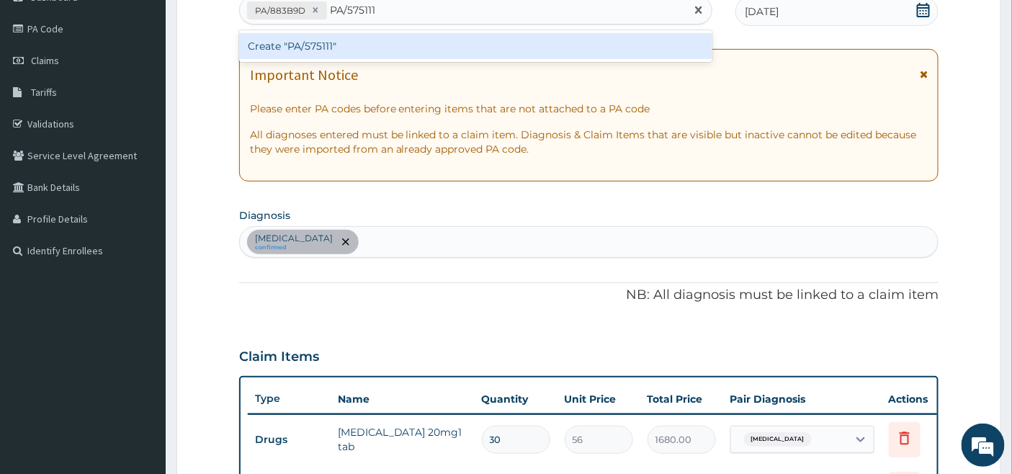
click at [300, 48] on div "Create "PA/575111"" at bounding box center [476, 46] width 474 height 26
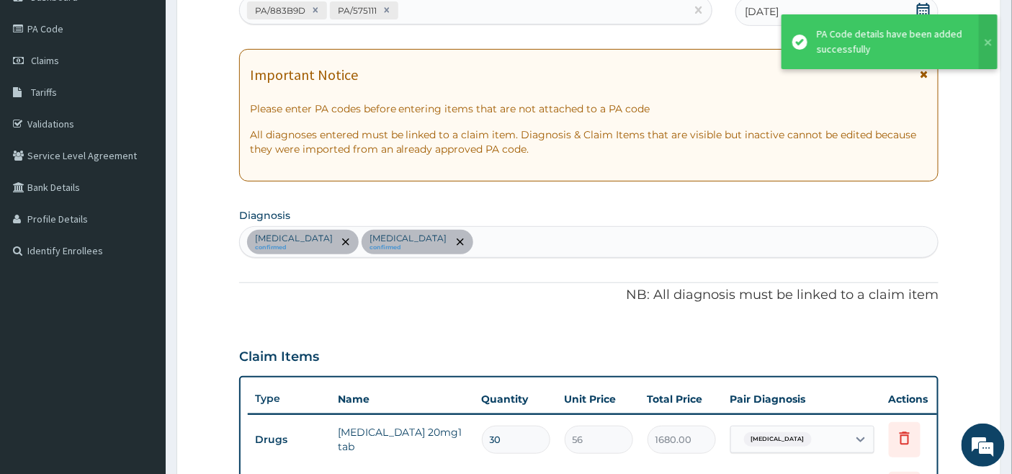
scroll to position [562, 0]
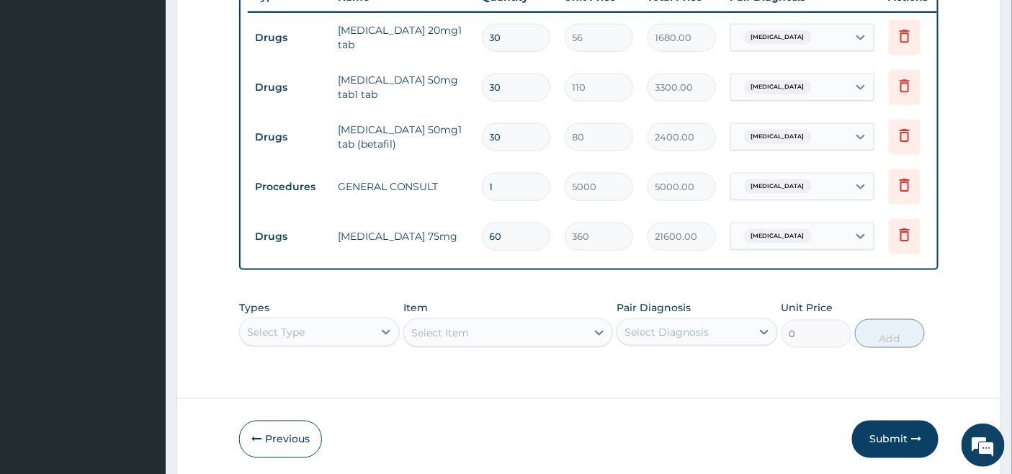
type input "6"
type input "2160.00"
type input "0.00"
type input "3"
type input "1080.00"
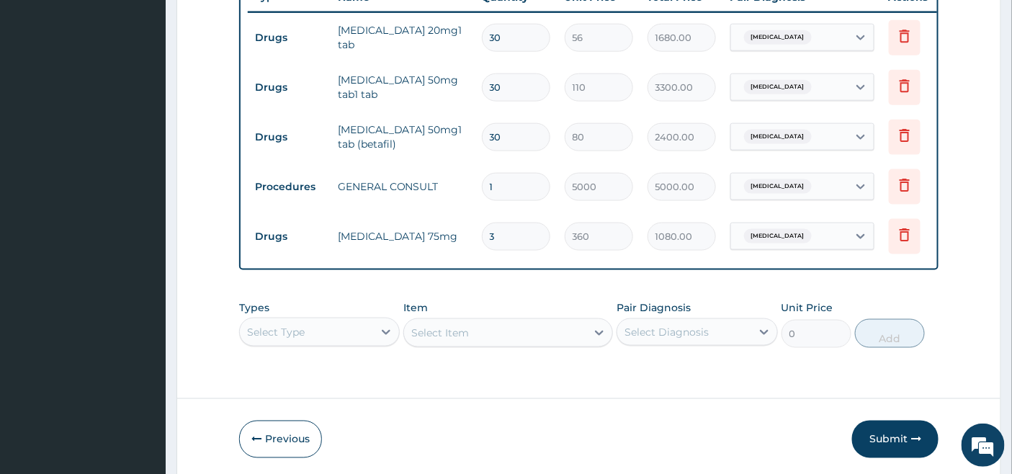
type input "30"
type input "10800.00"
type input "3"
type input "1080.00"
type input "0.00"
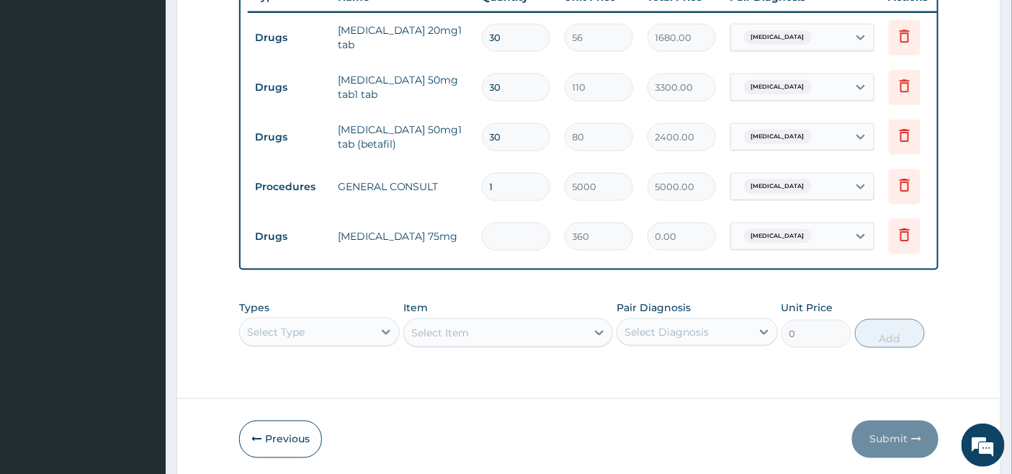
type input "1"
type input "360.00"
type input "10"
type input "3600.00"
type input "10"
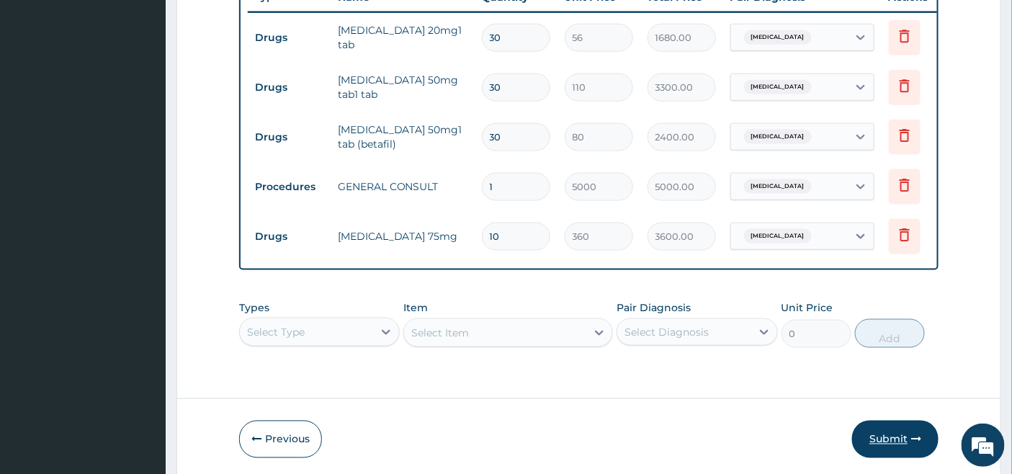
click at [884, 449] on button "Submit" at bounding box center [895, 439] width 86 height 37
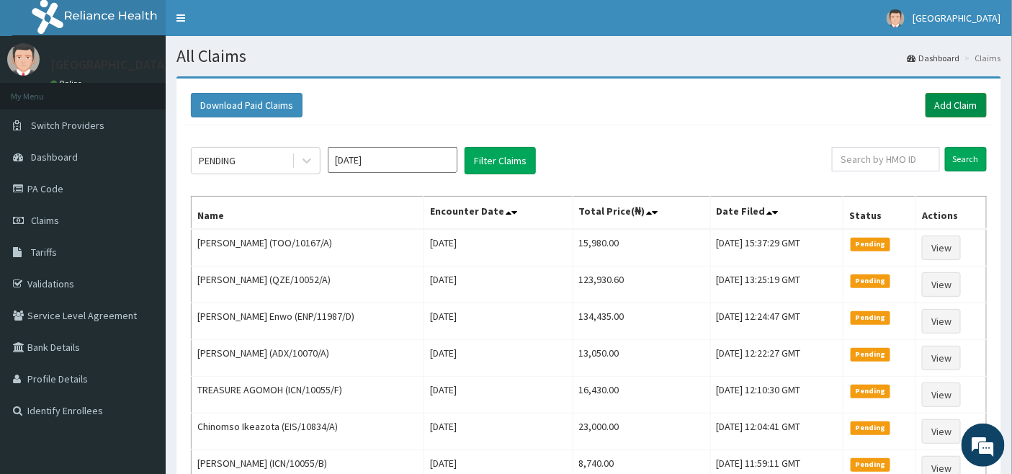
click at [954, 102] on link "Add Claim" at bounding box center [955, 105] width 61 height 24
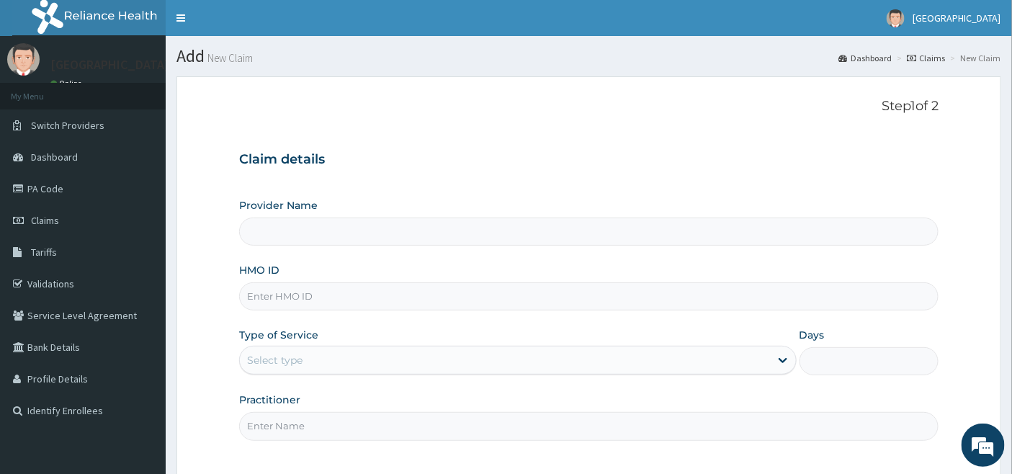
type input "Emel Hospital"
click at [314, 299] on input "HMO ID" at bounding box center [589, 296] width 700 height 28
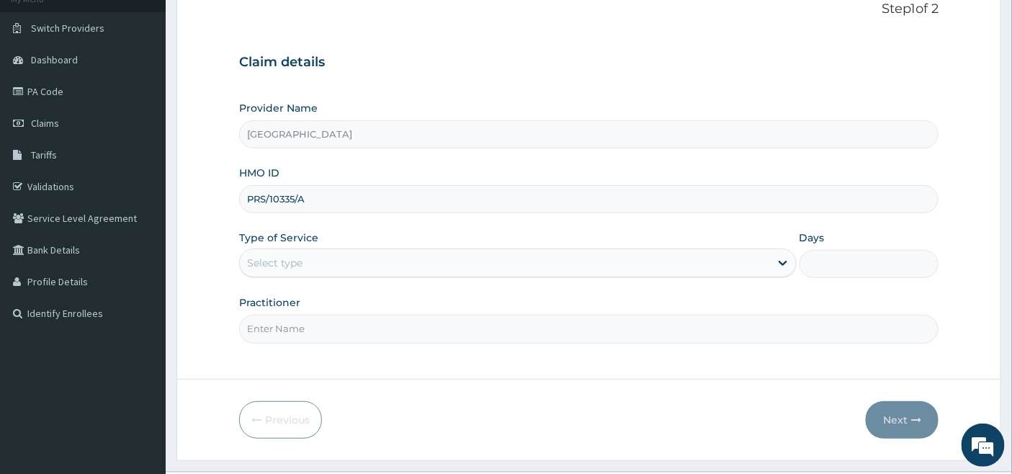
scroll to position [132, 0]
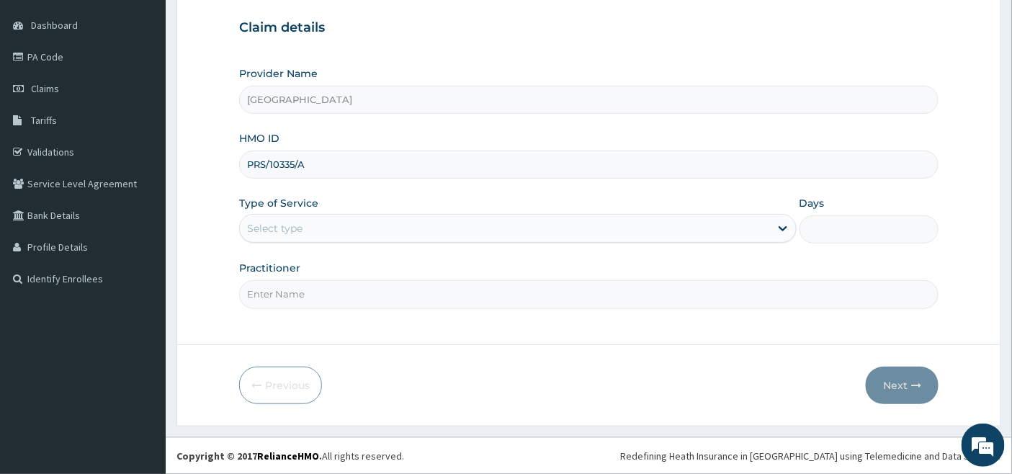
type input "PRS/10335/A"
click at [353, 230] on div "Select type" at bounding box center [505, 228] width 530 height 23
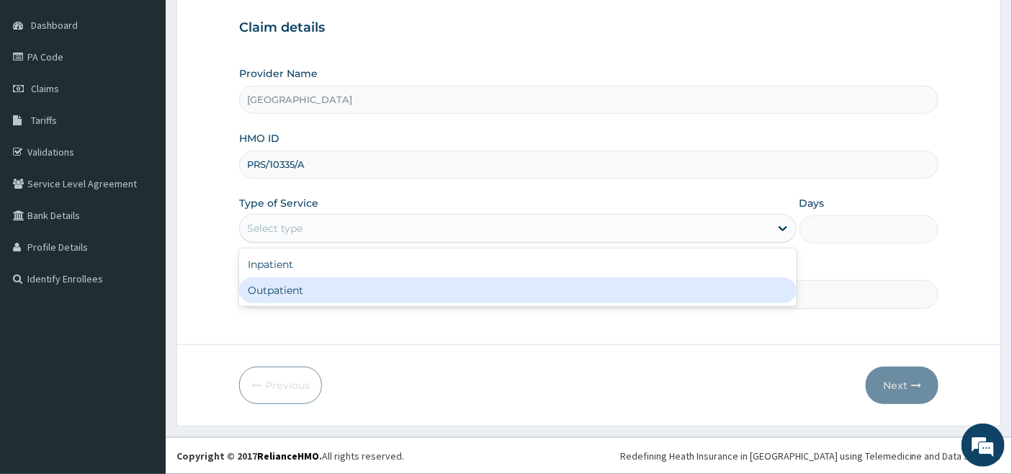
click at [320, 283] on div "Outpatient" at bounding box center [517, 290] width 557 height 26
type input "1"
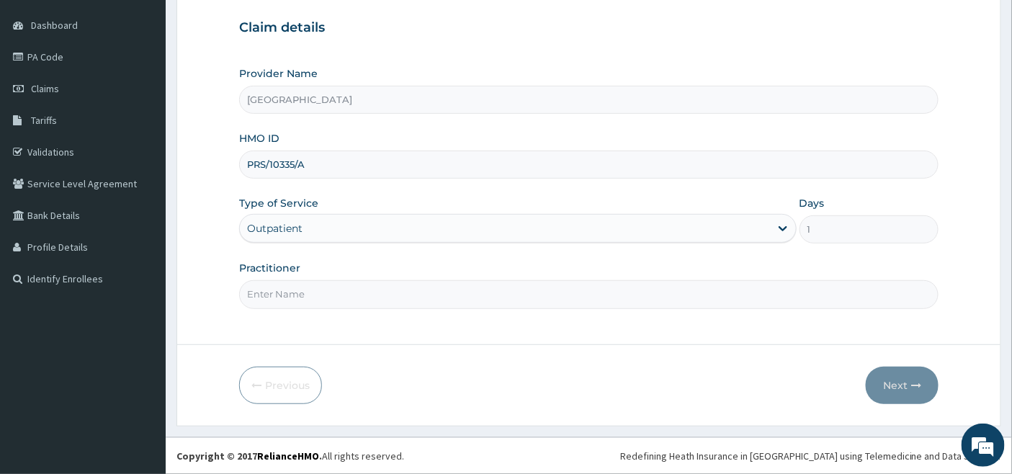
click at [314, 292] on input "Practitioner" at bounding box center [589, 294] width 700 height 28
type input "DR NWACHUKWU"
click at [894, 384] on button "Next" at bounding box center [902, 385] width 73 height 37
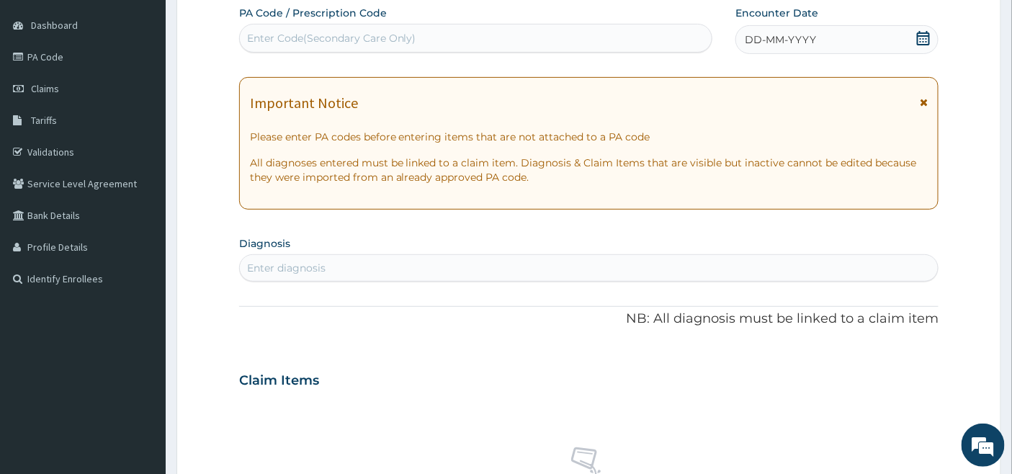
click at [449, 27] on div "Enter Code(Secondary Care Only)" at bounding box center [476, 38] width 472 height 23
paste input "PA/97B3A5"
type input "PA/97B3A5"
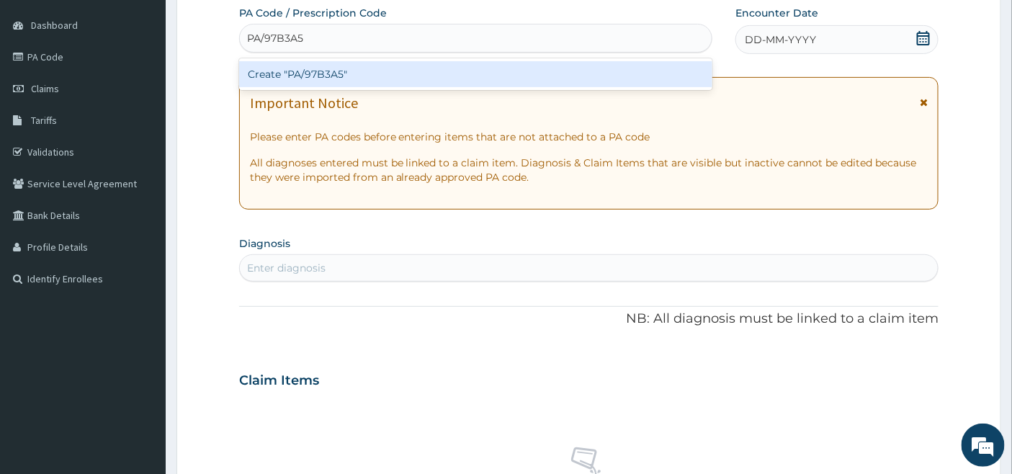
click at [370, 74] on div "Create "PA/97B3A5"" at bounding box center [476, 74] width 474 height 26
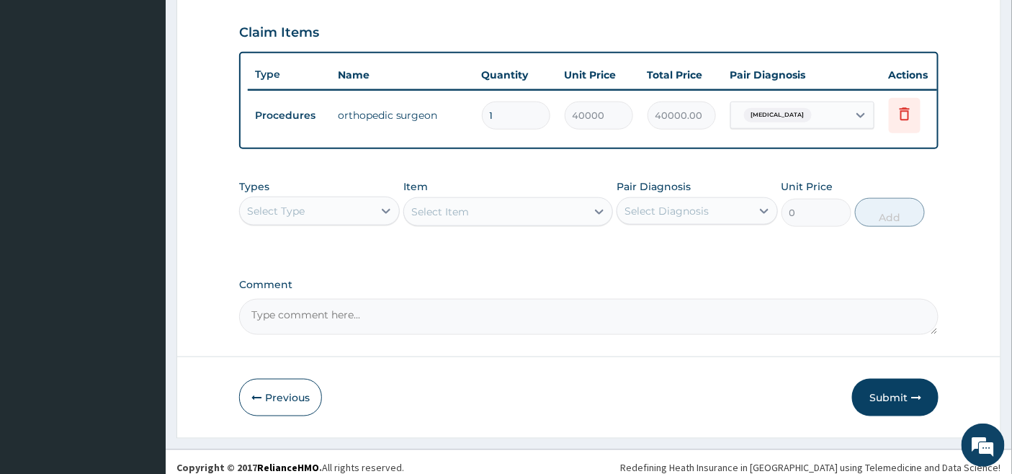
scroll to position [506, 0]
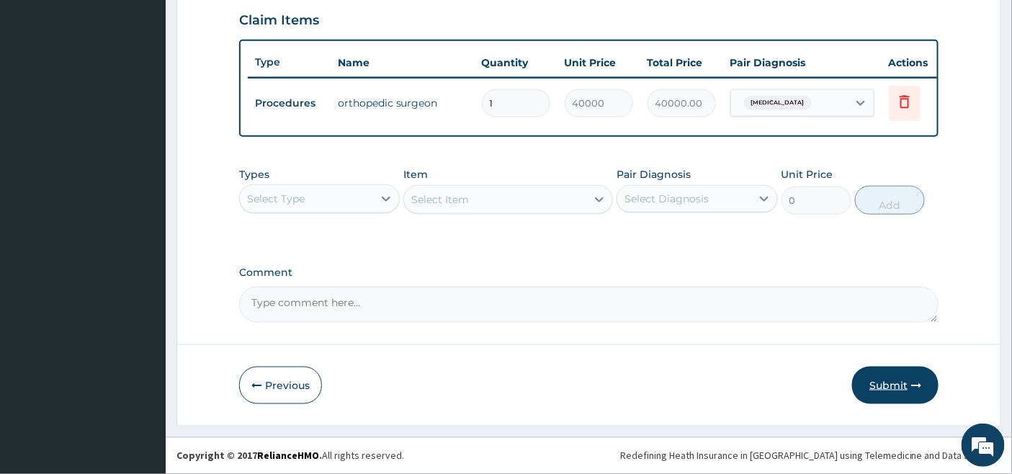
click at [893, 382] on button "Submit" at bounding box center [895, 385] width 86 height 37
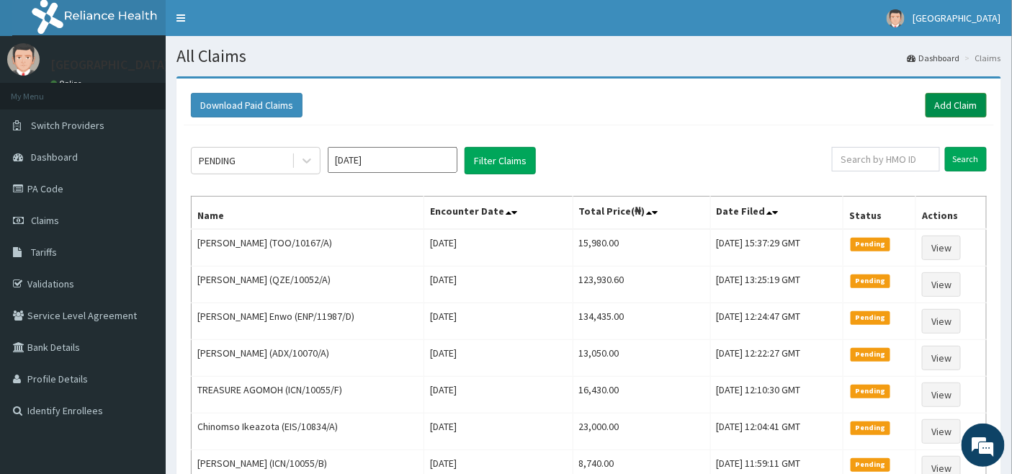
click at [961, 102] on link "Add Claim" at bounding box center [955, 105] width 61 height 24
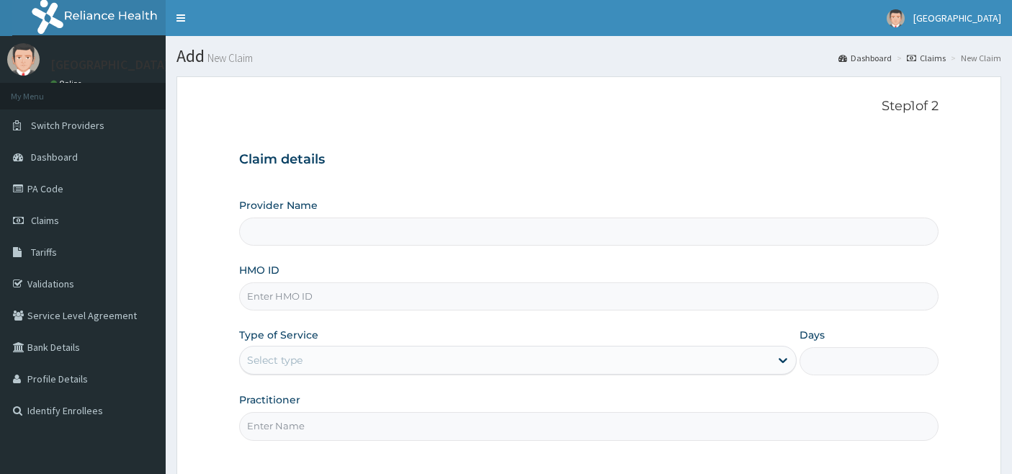
type input "[GEOGRAPHIC_DATA]"
